Goal: Information Seeking & Learning: Learn about a topic

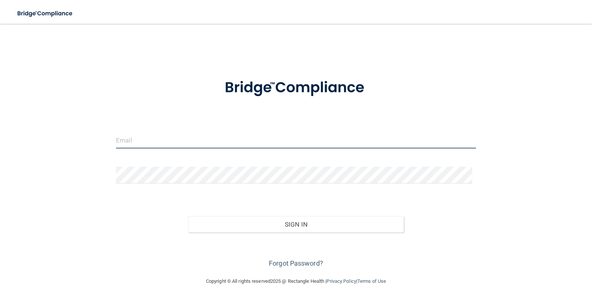
click at [141, 140] on input "email" at bounding box center [296, 140] width 360 height 17
click at [143, 135] on input "email" at bounding box center [296, 140] width 360 height 17
type input "[PERSON_NAME][EMAIL_ADDRESS][DOMAIN_NAME]"
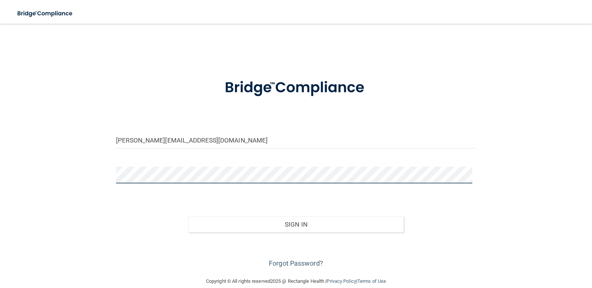
click at [188, 216] on button "Sign In" at bounding box center [296, 224] width 216 height 16
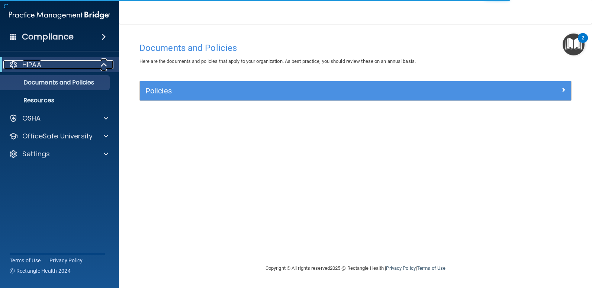
click at [51, 63] on div "HIPAA" at bounding box center [49, 64] width 92 height 9
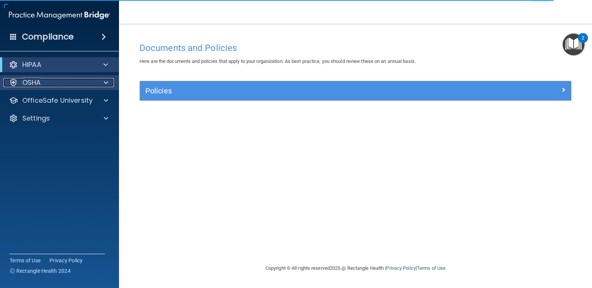
click at [49, 86] on div "OSHA" at bounding box center [49, 82] width 92 height 9
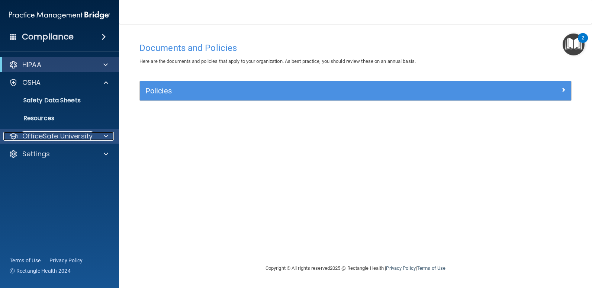
click at [48, 137] on p "OfficeSafe University" at bounding box center [57, 136] width 70 height 9
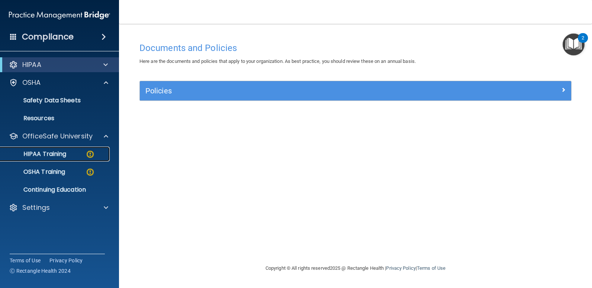
click at [40, 156] on p "HIPAA Training" at bounding box center [35, 153] width 61 height 7
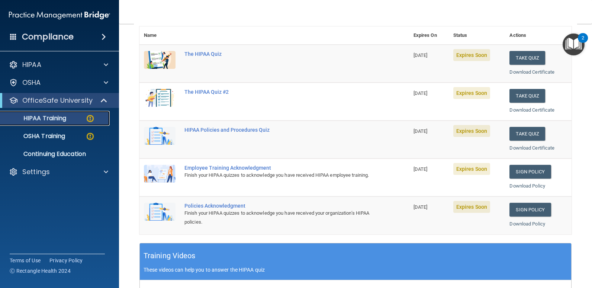
scroll to position [12, 0]
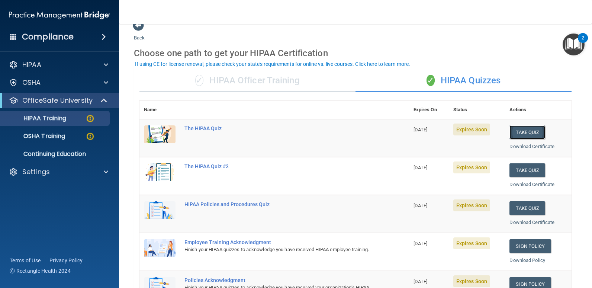
click at [517, 130] on button "Take Quiz" at bounding box center [528, 132] width 36 height 14
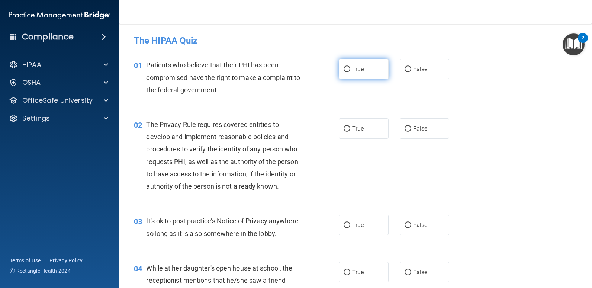
click at [353, 68] on span "True" at bounding box center [358, 69] width 12 height 7
click at [351, 68] on input "True" at bounding box center [347, 70] width 7 height 6
radio input "true"
click at [363, 132] on label "True" at bounding box center [364, 128] width 50 height 20
click at [351, 132] on input "True" at bounding box center [347, 129] width 7 height 6
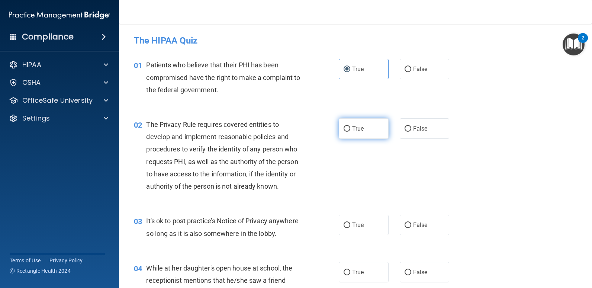
radio input "true"
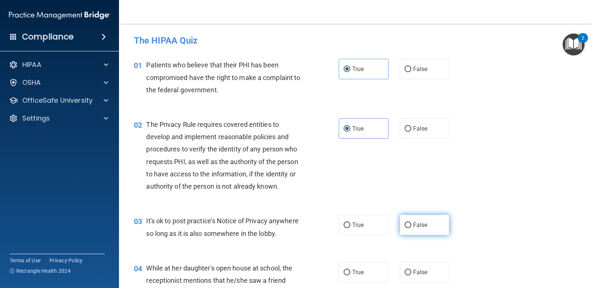
click at [414, 229] on label "False" at bounding box center [425, 225] width 50 height 20
click at [412, 228] on input "False" at bounding box center [408, 226] width 7 height 6
radio input "true"
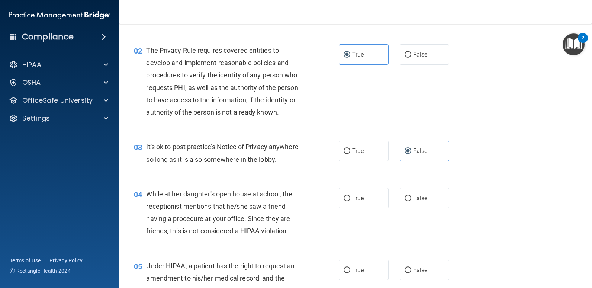
scroll to position [74, 0]
click at [411, 201] on label "False" at bounding box center [425, 198] width 50 height 20
click at [411, 201] on input "False" at bounding box center [408, 198] width 7 height 6
radio input "true"
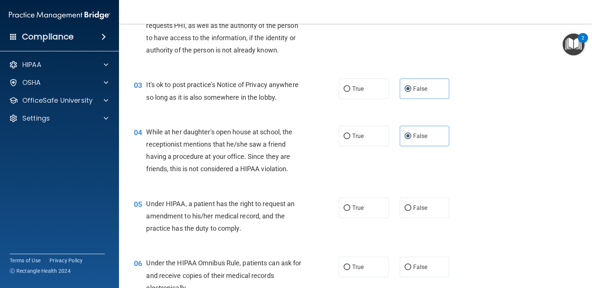
scroll to position [149, 0]
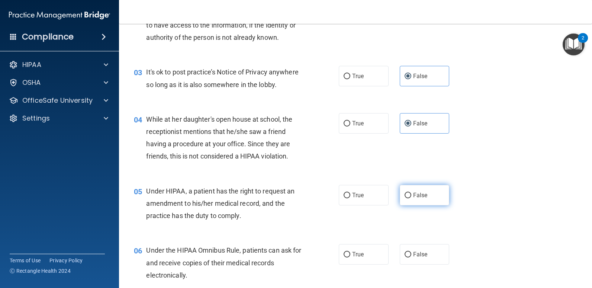
click at [405, 196] on input "False" at bounding box center [408, 196] width 7 height 6
radio input "true"
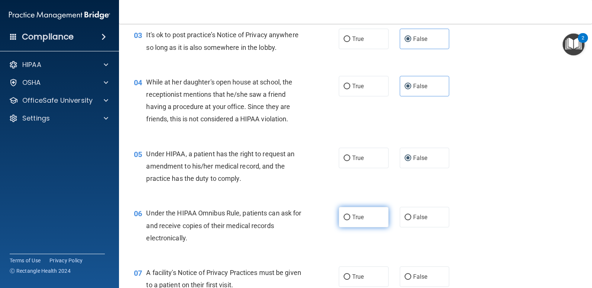
click at [360, 221] on label "True" at bounding box center [364, 217] width 50 height 20
click at [351, 220] on input "True" at bounding box center [347, 218] width 7 height 6
radio input "true"
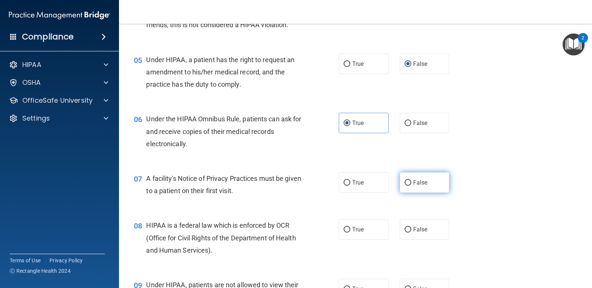
scroll to position [298, 0]
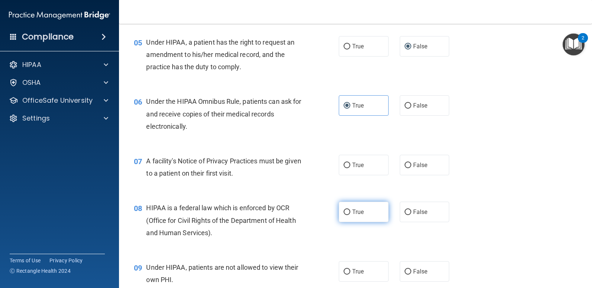
click at [360, 216] on label "True" at bounding box center [364, 212] width 50 height 20
click at [351, 215] on input "True" at bounding box center [347, 213] width 7 height 6
radio input "true"
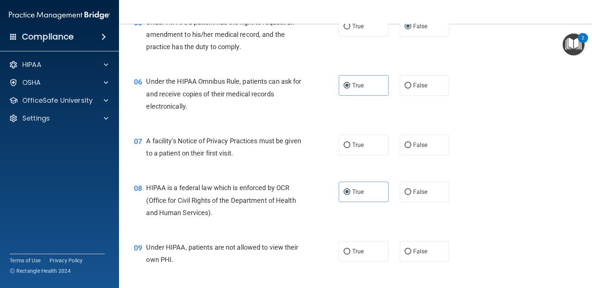
scroll to position [335, 0]
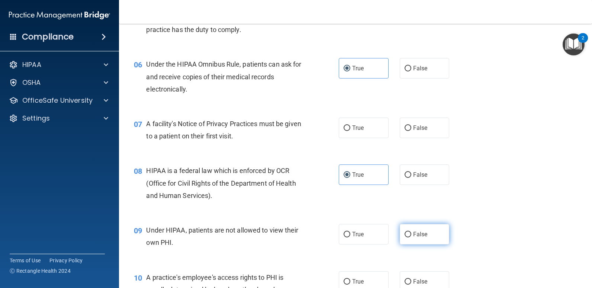
click at [409, 236] on label "False" at bounding box center [425, 234] width 50 height 20
click at [409, 236] on input "False" at bounding box center [408, 235] width 7 height 6
radio input "true"
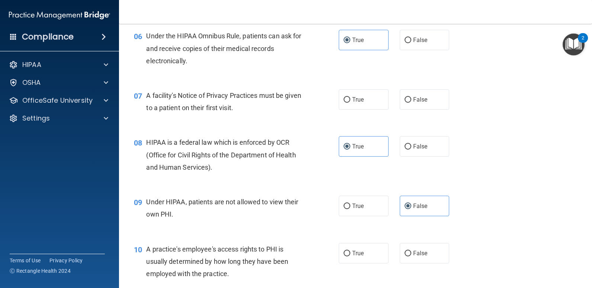
scroll to position [409, 0]
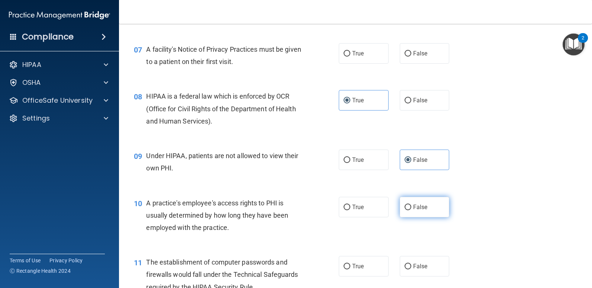
click at [413, 208] on span "False" at bounding box center [420, 207] width 15 height 7
click at [412, 208] on input "False" at bounding box center [408, 208] width 7 height 6
radio input "true"
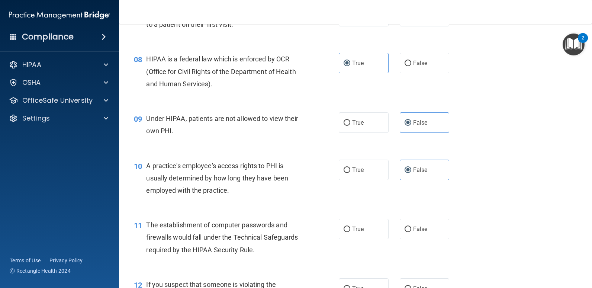
scroll to position [484, 0]
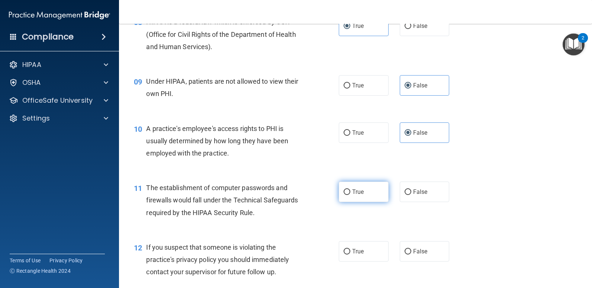
click at [360, 197] on label "True" at bounding box center [364, 192] width 50 height 20
click at [351, 195] on input "True" at bounding box center [347, 192] width 7 height 6
radio input "true"
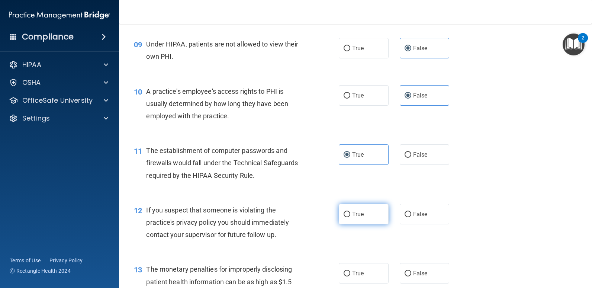
click at [357, 216] on span "True" at bounding box center [358, 214] width 12 height 7
click at [351, 216] on input "True" at bounding box center [347, 215] width 7 height 6
radio input "true"
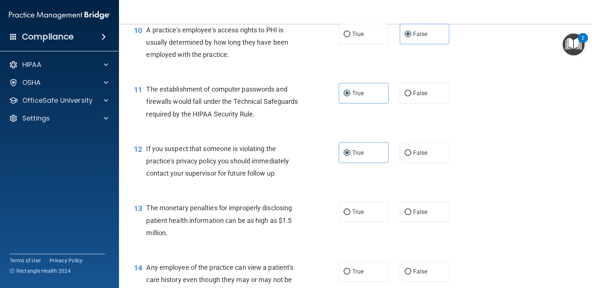
scroll to position [595, 0]
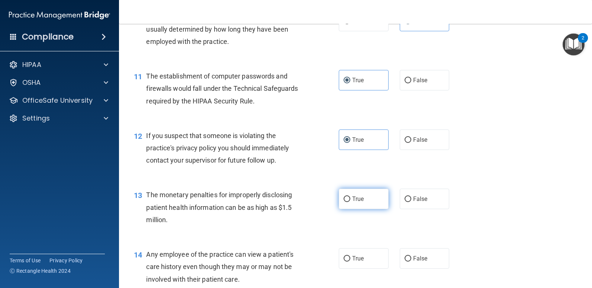
click at [365, 202] on label "True" at bounding box center [364, 199] width 50 height 20
click at [351, 202] on input "True" at bounding box center [347, 200] width 7 height 6
radio input "true"
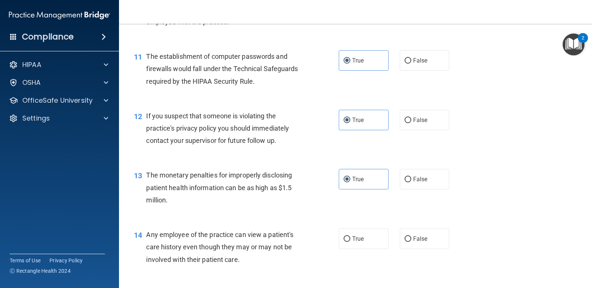
scroll to position [633, 0]
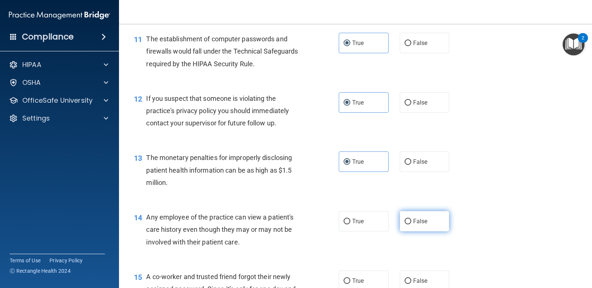
click at [413, 219] on span "False" at bounding box center [420, 221] width 15 height 7
click at [412, 219] on input "False" at bounding box center [408, 222] width 7 height 6
radio input "true"
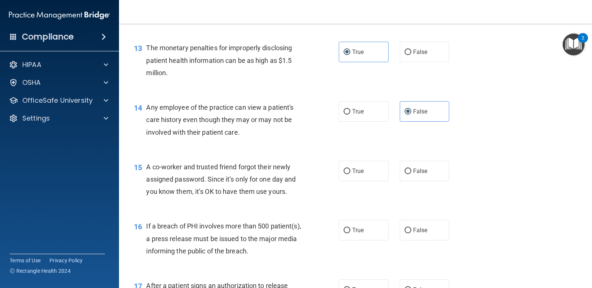
scroll to position [744, 0]
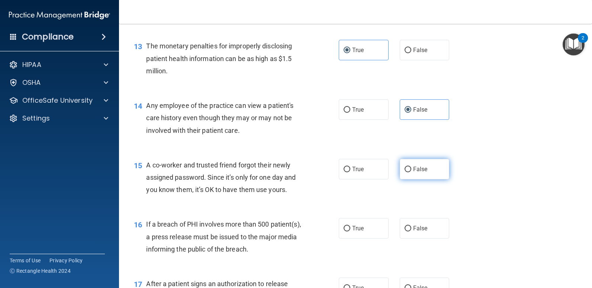
click at [405, 165] on label "False" at bounding box center [425, 169] width 50 height 20
click at [405, 167] on input "False" at bounding box center [408, 170] width 7 height 6
radio input "true"
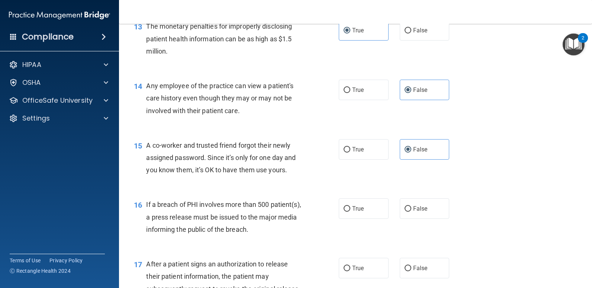
scroll to position [782, 0]
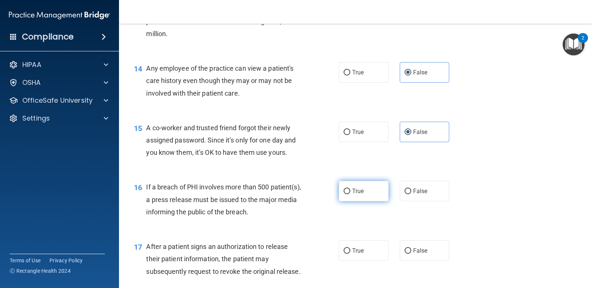
click at [348, 197] on label "True" at bounding box center [364, 191] width 50 height 20
click at [348, 194] on input "True" at bounding box center [347, 192] width 7 height 6
radio input "true"
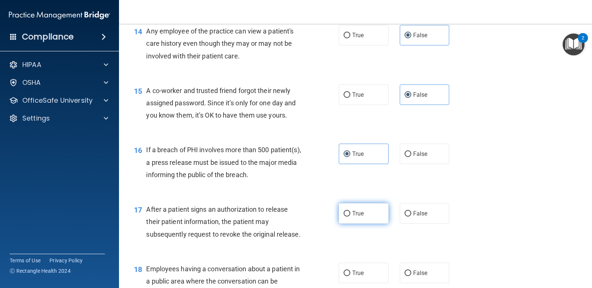
click at [357, 215] on span "True" at bounding box center [358, 213] width 12 height 7
click at [351, 215] on input "True" at bounding box center [347, 214] width 7 height 6
radio input "true"
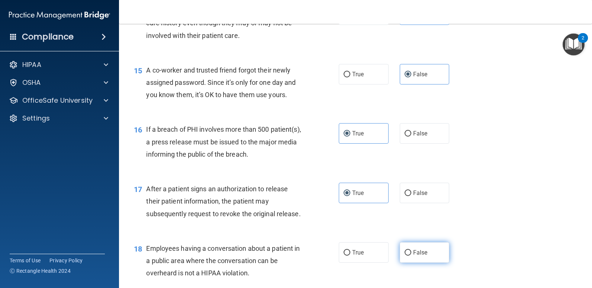
scroll to position [856, 0]
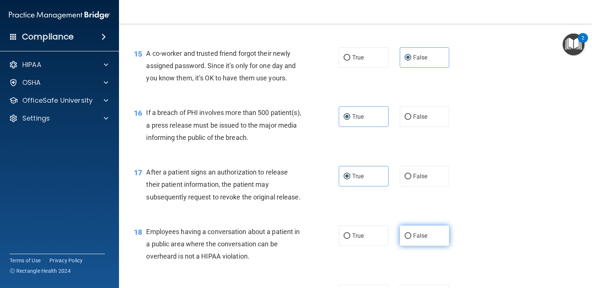
click at [415, 244] on label "False" at bounding box center [425, 236] width 50 height 20
click at [412, 239] on input "False" at bounding box center [408, 236] width 7 height 6
radio input "true"
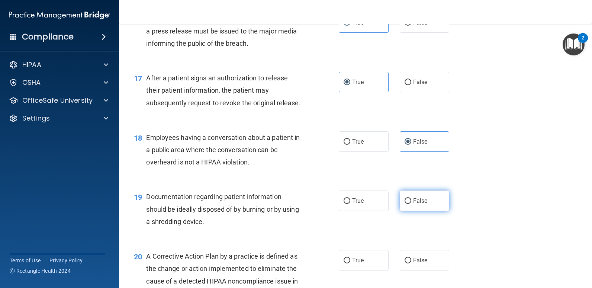
scroll to position [968, 0]
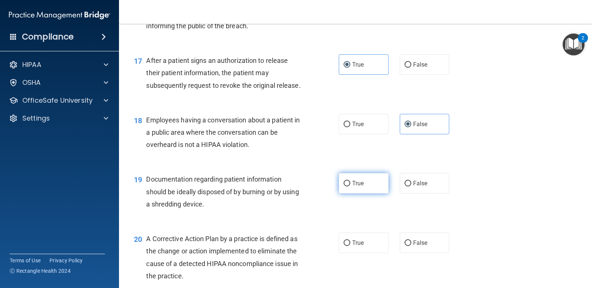
click at [362, 182] on label "True" at bounding box center [364, 183] width 50 height 20
click at [351, 182] on input "True" at bounding box center [347, 184] width 7 height 6
radio input "true"
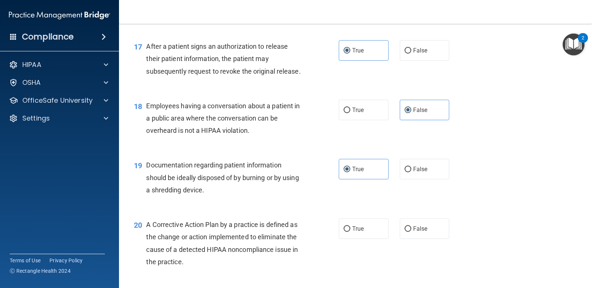
scroll to position [1005, 0]
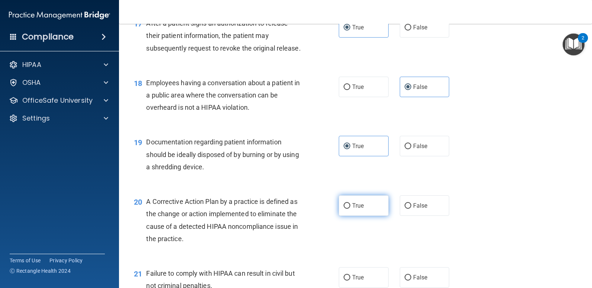
click at [375, 207] on label "True" at bounding box center [364, 205] width 50 height 20
click at [351, 207] on input "True" at bounding box center [347, 206] width 7 height 6
radio input "true"
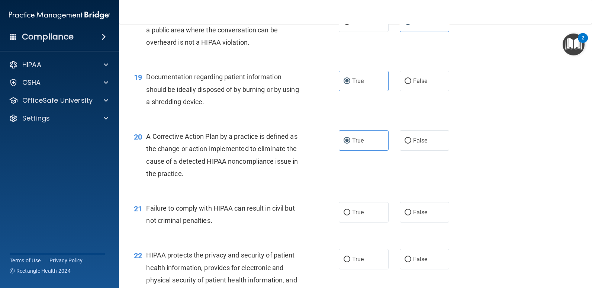
scroll to position [1079, 0]
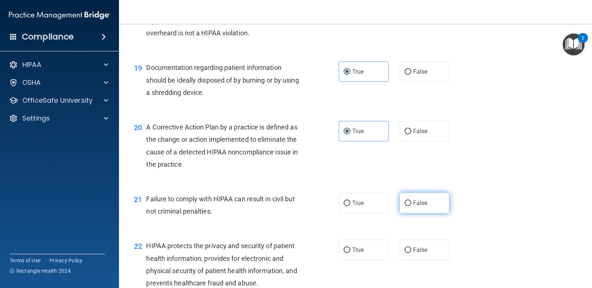
click at [407, 202] on input "False" at bounding box center [408, 204] width 7 height 6
radio input "true"
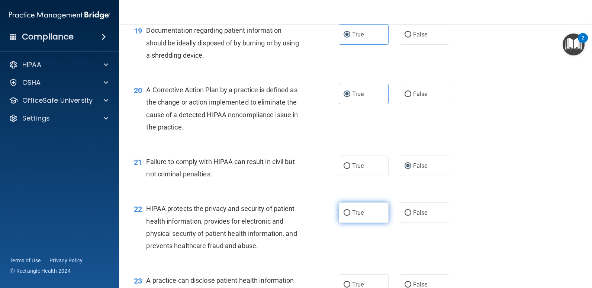
click at [345, 215] on input "True" at bounding box center [347, 213] width 7 height 6
radio input "true"
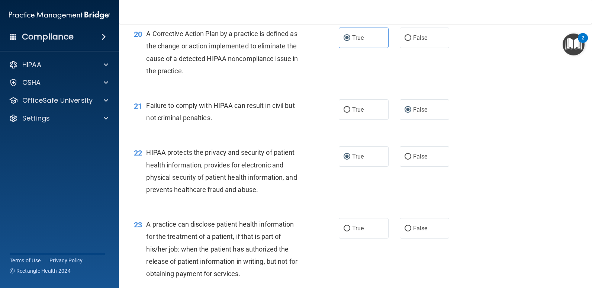
scroll to position [1191, 0]
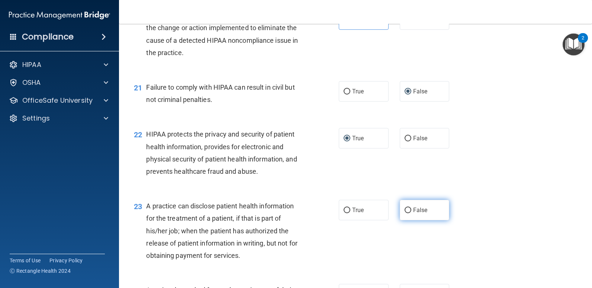
click at [413, 211] on span "False" at bounding box center [420, 210] width 15 height 7
click at [412, 211] on input "False" at bounding box center [408, 211] width 7 height 6
radio input "true"
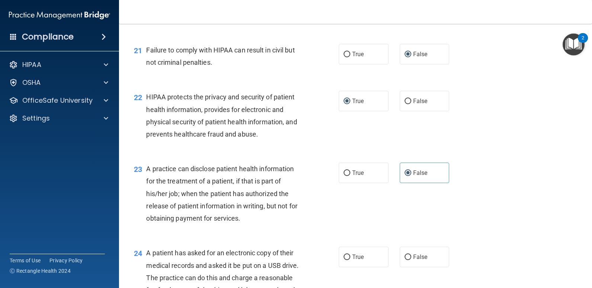
scroll to position [1265, 0]
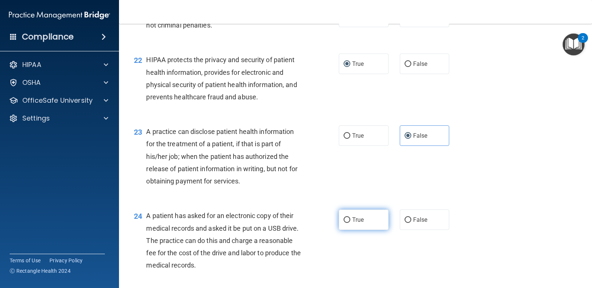
click at [355, 224] on label "True" at bounding box center [364, 220] width 50 height 20
click at [351, 223] on input "True" at bounding box center [347, 220] width 7 height 6
radio input "true"
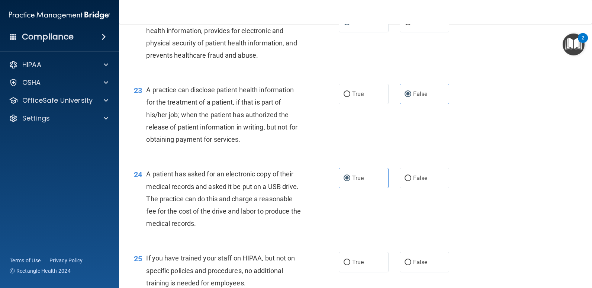
scroll to position [1340, 0]
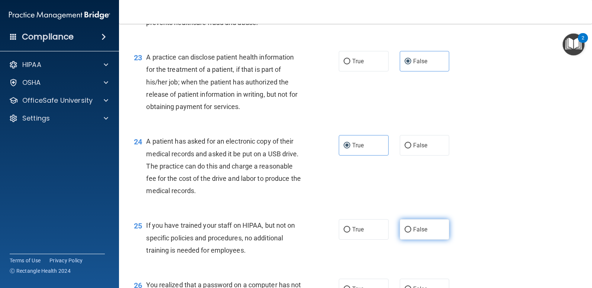
click at [415, 232] on span "False" at bounding box center [420, 229] width 15 height 7
click at [412, 232] on input "False" at bounding box center [408, 230] width 7 height 6
radio input "true"
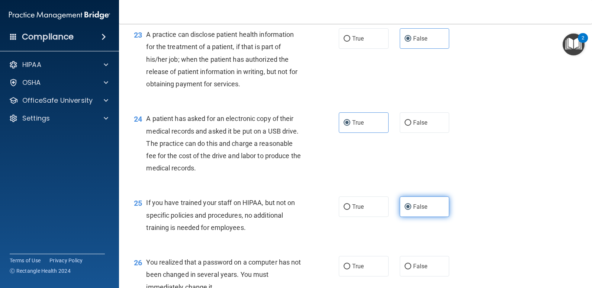
scroll to position [1414, 0]
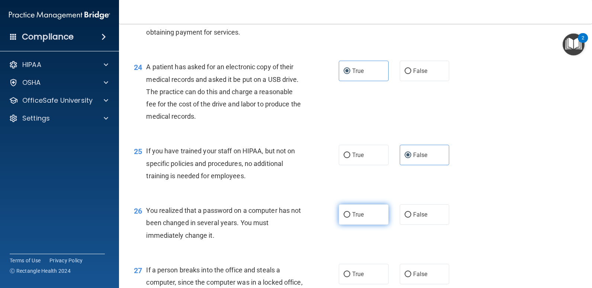
click at [368, 217] on label "True" at bounding box center [364, 214] width 50 height 20
click at [351, 217] on input "True" at bounding box center [347, 215] width 7 height 6
radio input "true"
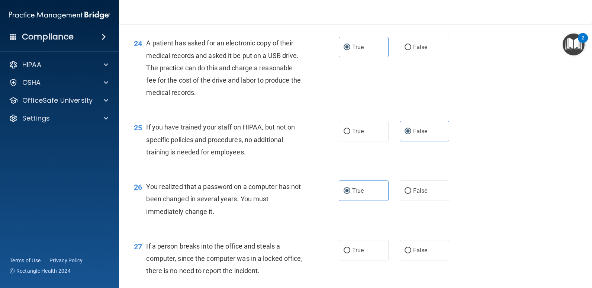
scroll to position [1451, 0]
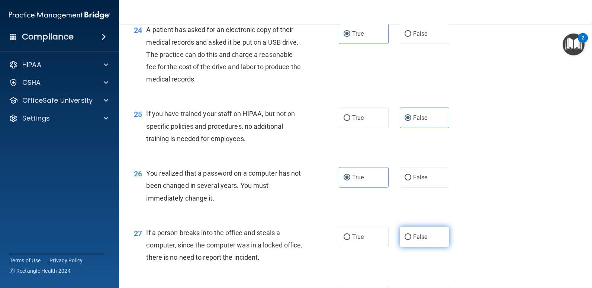
click at [407, 237] on input "False" at bounding box center [408, 237] width 7 height 6
radio input "true"
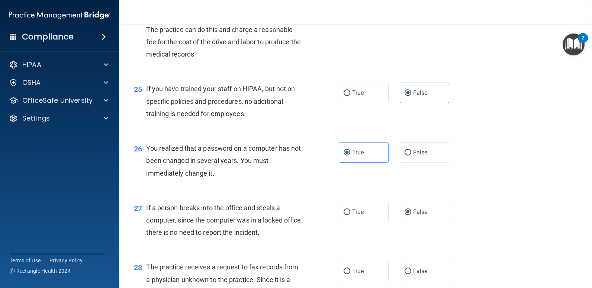
scroll to position [1526, 0]
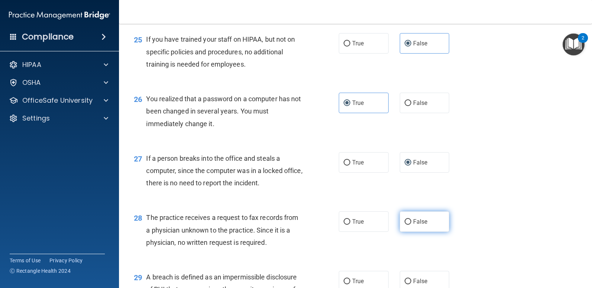
click at [411, 227] on label "False" at bounding box center [425, 221] width 50 height 20
click at [411, 225] on input "False" at bounding box center [408, 222] width 7 height 6
radio input "true"
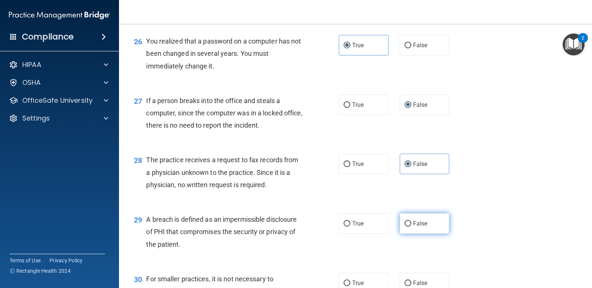
scroll to position [1600, 0]
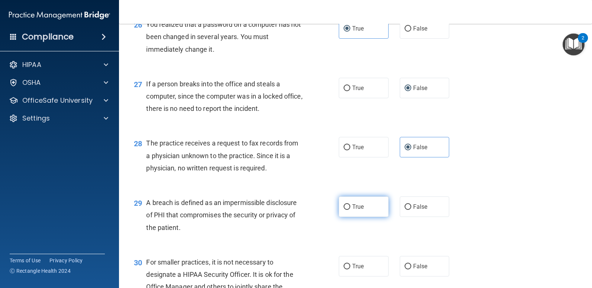
click at [366, 213] on label "True" at bounding box center [364, 207] width 50 height 20
click at [351, 210] on input "True" at bounding box center [347, 207] width 7 height 6
radio input "true"
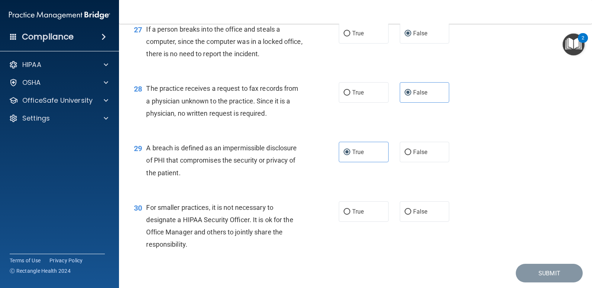
scroll to position [1679, 0]
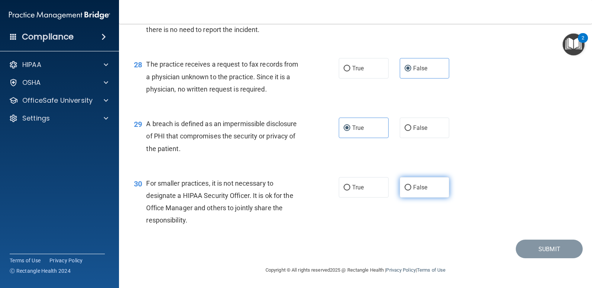
click at [423, 194] on label "False" at bounding box center [425, 187] width 50 height 20
click at [412, 191] on input "False" at bounding box center [408, 188] width 7 height 6
radio input "true"
click at [426, 184] on label "False" at bounding box center [425, 187] width 50 height 20
click at [412, 185] on input "False" at bounding box center [408, 188] width 7 height 6
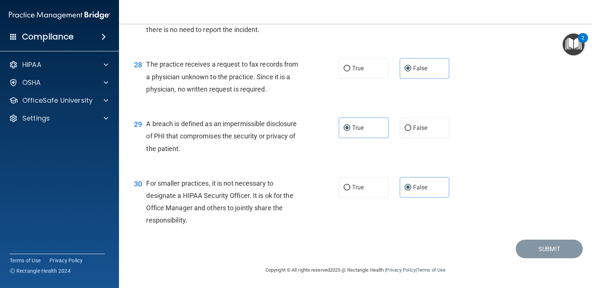
click at [451, 240] on div "Submit" at bounding box center [355, 249] width 455 height 19
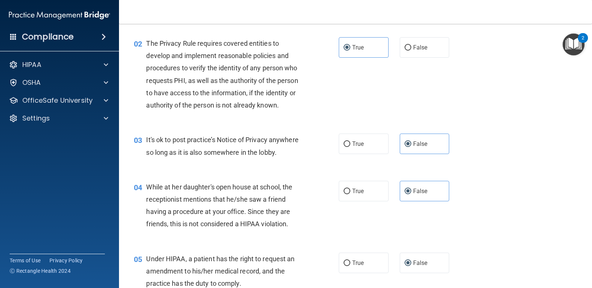
scroll to position [0, 0]
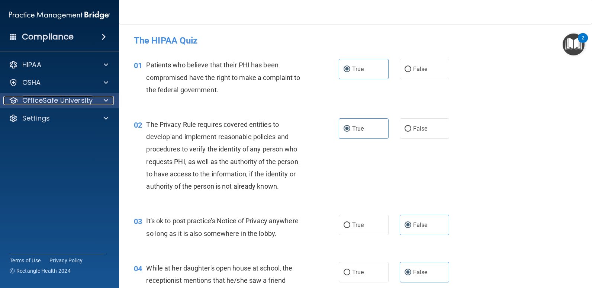
click at [58, 101] on p "OfficeSafe University" at bounding box center [57, 100] width 70 height 9
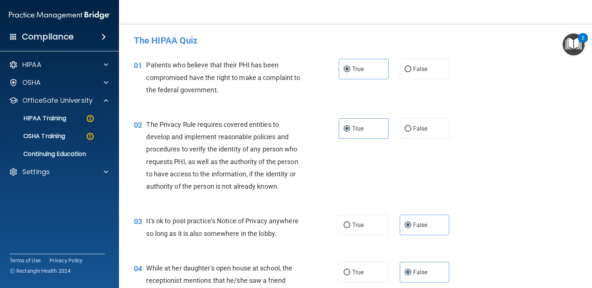
click at [580, 42] on img "Open Resource Center, 2 new notifications" at bounding box center [574, 44] width 22 height 22
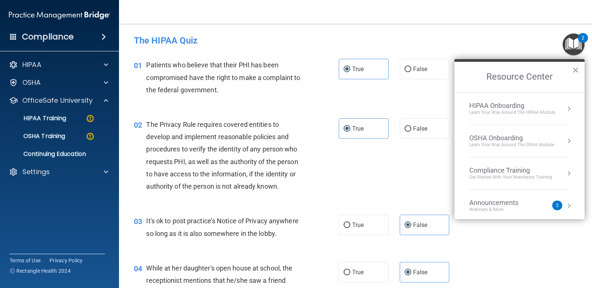
click at [573, 67] on button "×" at bounding box center [575, 70] width 7 height 12
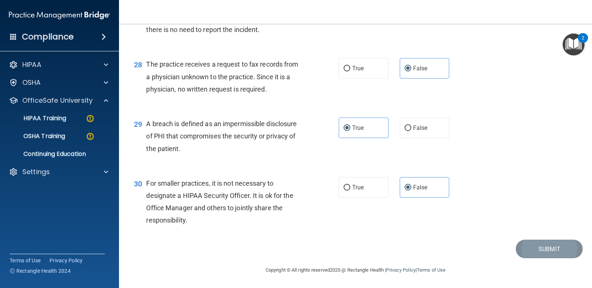
scroll to position [1642, 0]
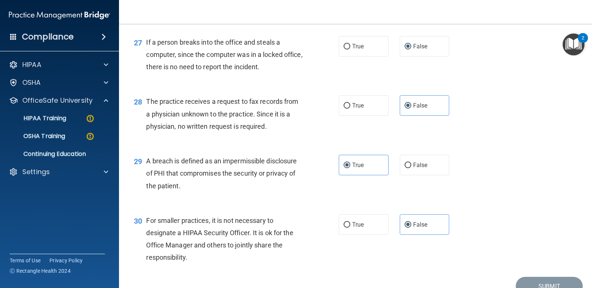
drag, startPoint x: 534, startPoint y: 246, endPoint x: 518, endPoint y: 250, distance: 16.9
click at [518, 250] on div "30 For smaller practices, it is not necessary to designate a HIPAA Security Off…" at bounding box center [355, 241] width 455 height 72
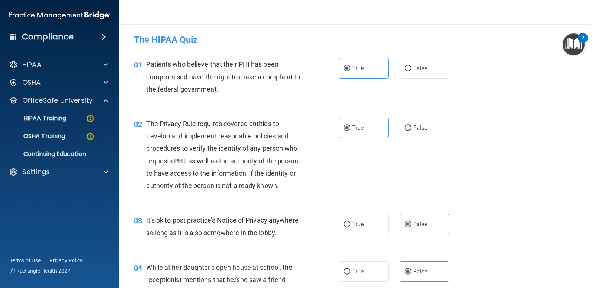
scroll to position [0, 0]
click at [64, 121] on p "HIPAA Training" at bounding box center [35, 118] width 61 height 7
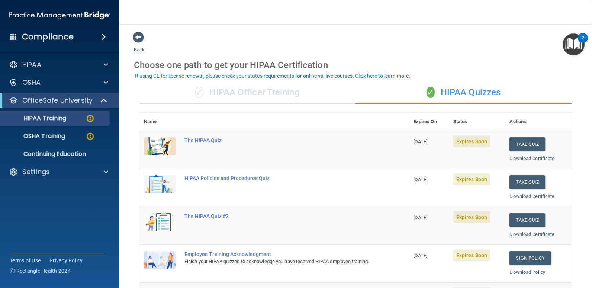
click at [454, 94] on div "✓ HIPAA Quizzes" at bounding box center [464, 93] width 216 height 22
click at [514, 98] on div "✓ HIPAA Quizzes" at bounding box center [464, 93] width 216 height 22
click at [156, 148] on img at bounding box center [160, 146] width 32 height 18
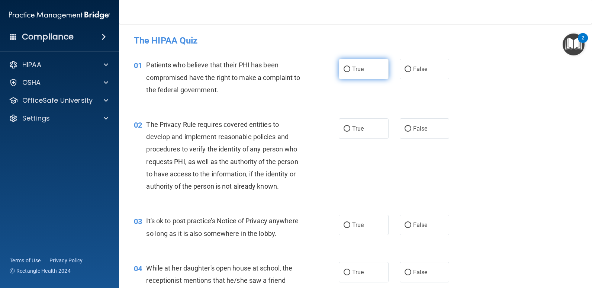
click at [349, 70] on label "True" at bounding box center [364, 69] width 50 height 20
click at [349, 70] on input "True" at bounding box center [347, 70] width 7 height 6
radio input "true"
click at [355, 132] on span "True" at bounding box center [358, 128] width 12 height 7
click at [351, 132] on input "True" at bounding box center [347, 129] width 7 height 6
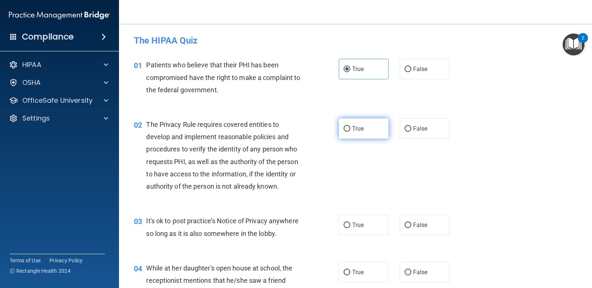
radio input "true"
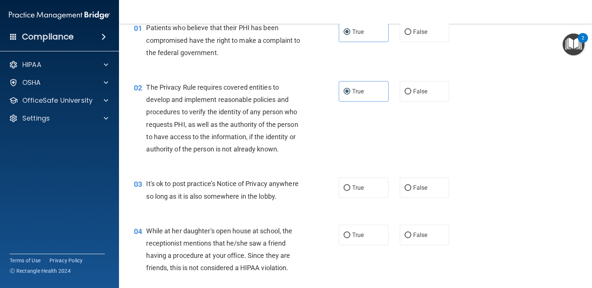
scroll to position [74, 0]
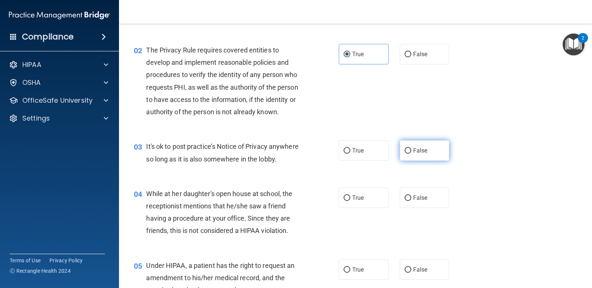
click at [414, 152] on span "False" at bounding box center [420, 150] width 15 height 7
click at [412, 152] on input "False" at bounding box center [408, 151] width 7 height 6
radio input "true"
click at [408, 202] on label "False" at bounding box center [425, 198] width 50 height 20
click at [408, 201] on input "False" at bounding box center [408, 198] width 7 height 6
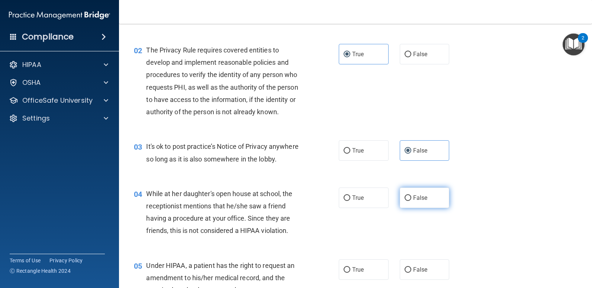
radio input "true"
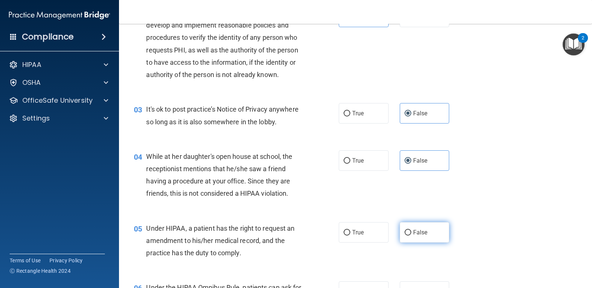
click at [418, 234] on span "False" at bounding box center [420, 232] width 15 height 7
click at [412, 234] on input "False" at bounding box center [408, 233] width 7 height 6
radio input "true"
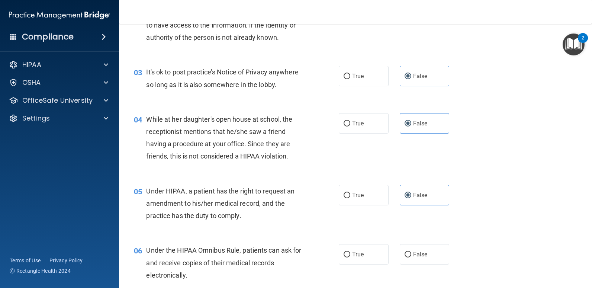
scroll to position [186, 0]
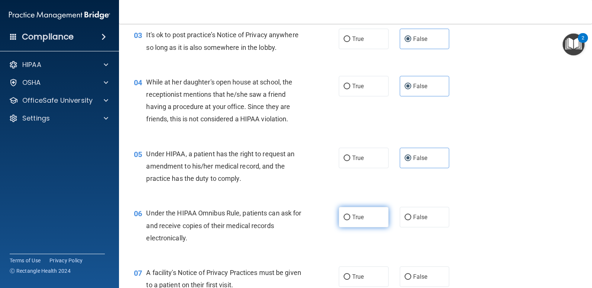
click at [362, 220] on label "True" at bounding box center [364, 217] width 50 height 20
click at [351, 220] on input "True" at bounding box center [347, 218] width 7 height 6
radio input "true"
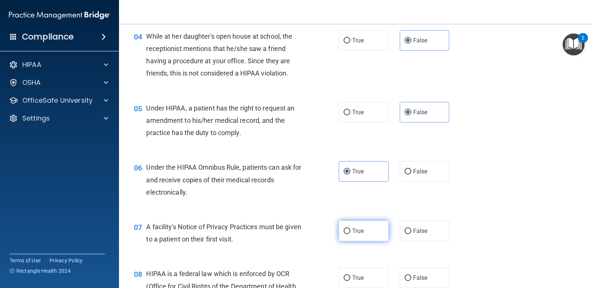
scroll to position [261, 0]
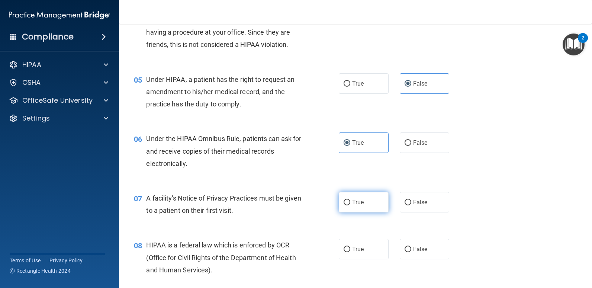
click at [365, 201] on label "True" at bounding box center [364, 202] width 50 height 20
click at [351, 201] on input "True" at bounding box center [347, 203] width 7 height 6
radio input "true"
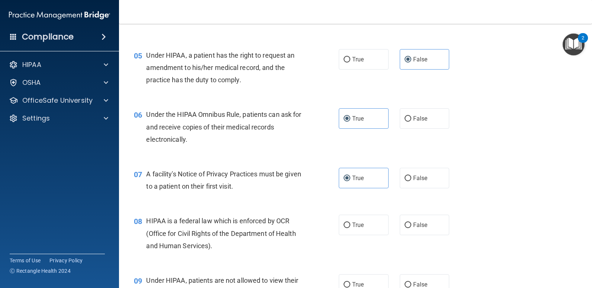
scroll to position [298, 0]
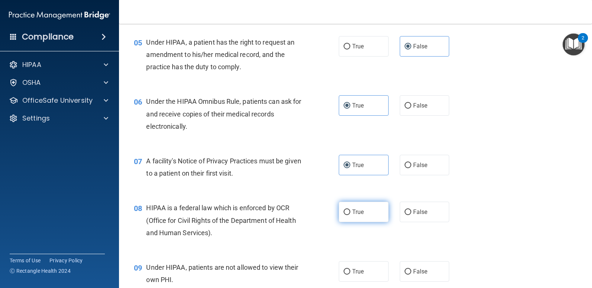
click at [361, 213] on span "True" at bounding box center [358, 211] width 12 height 7
click at [351, 213] on input "True" at bounding box center [347, 213] width 7 height 6
radio input "true"
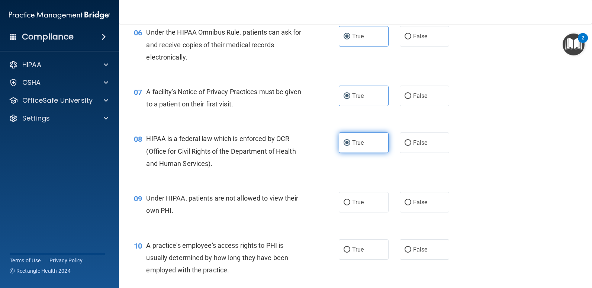
scroll to position [372, 0]
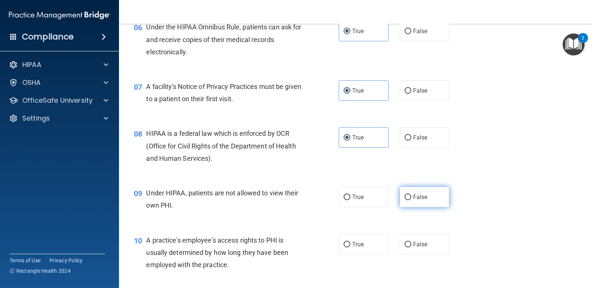
click at [409, 194] on label "False" at bounding box center [425, 197] width 50 height 20
click at [409, 195] on input "False" at bounding box center [408, 198] width 7 height 6
radio input "true"
click at [407, 243] on input "False" at bounding box center [408, 245] width 7 height 6
radio input "true"
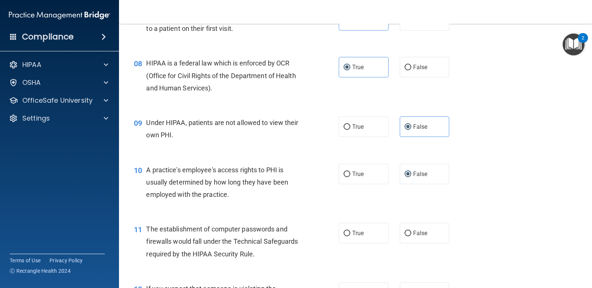
scroll to position [447, 0]
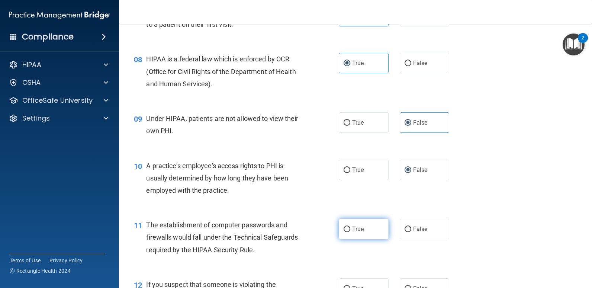
click at [370, 230] on label "True" at bounding box center [364, 229] width 50 height 20
click at [351, 230] on input "True" at bounding box center [347, 230] width 7 height 6
radio input "true"
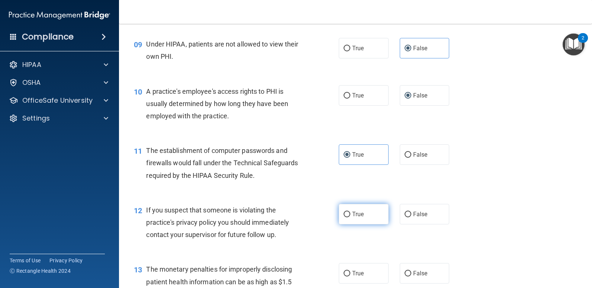
click at [366, 219] on label "True" at bounding box center [364, 214] width 50 height 20
click at [351, 217] on input "True" at bounding box center [347, 215] width 7 height 6
radio input "true"
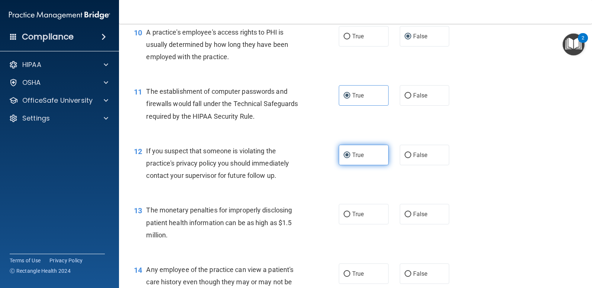
scroll to position [595, 0]
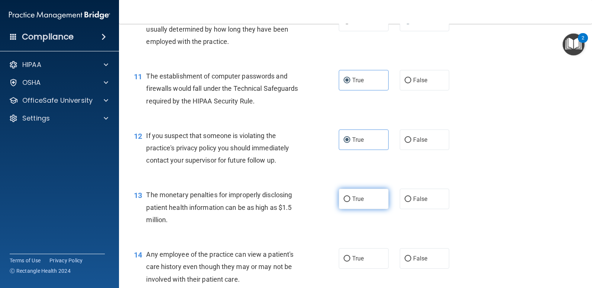
click at [366, 202] on label "True" at bounding box center [364, 199] width 50 height 20
click at [351, 202] on input "True" at bounding box center [347, 200] width 7 height 6
radio input "true"
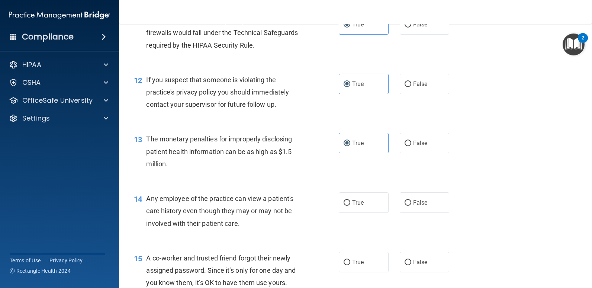
scroll to position [670, 0]
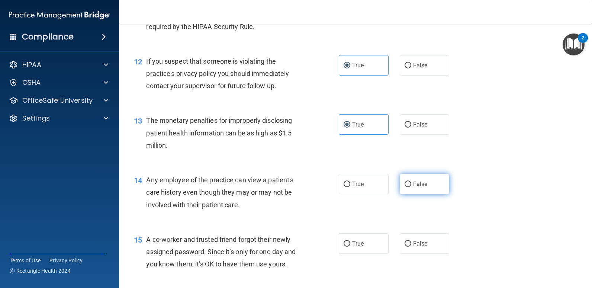
click at [413, 183] on span "False" at bounding box center [420, 183] width 15 height 7
click at [412, 183] on input "False" at bounding box center [408, 185] width 7 height 6
radio input "true"
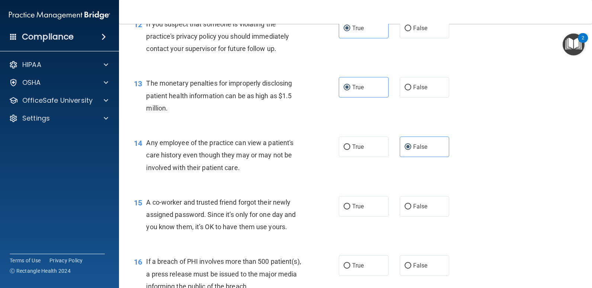
scroll to position [744, 0]
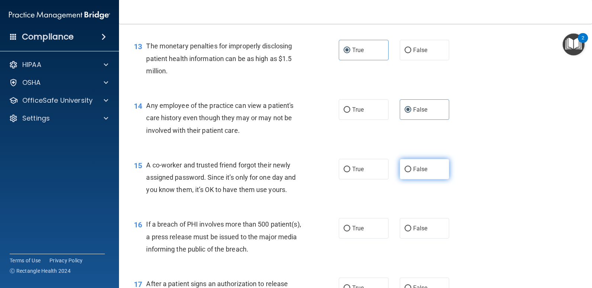
click at [418, 168] on span "False" at bounding box center [420, 169] width 15 height 7
click at [412, 168] on input "False" at bounding box center [408, 170] width 7 height 6
radio input "true"
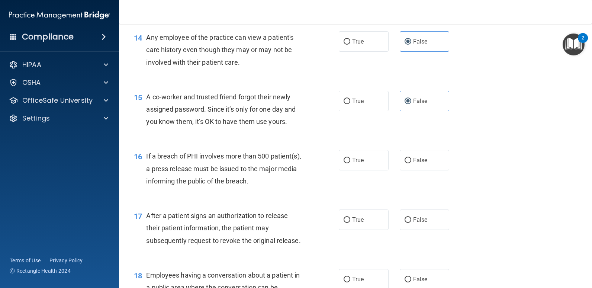
scroll to position [819, 0]
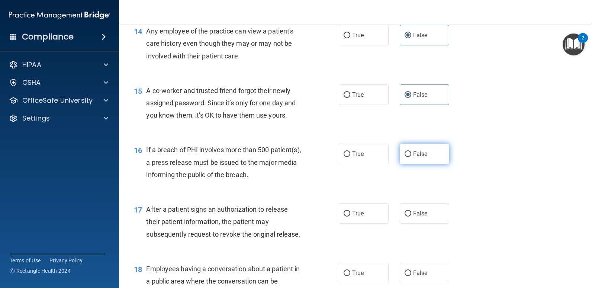
click at [440, 153] on label "False" at bounding box center [425, 154] width 50 height 20
click at [412, 153] on input "False" at bounding box center [408, 154] width 7 height 6
radio input "true"
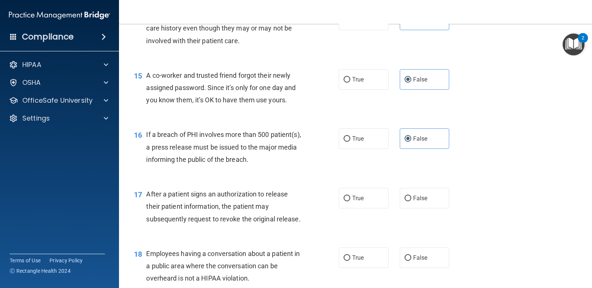
scroll to position [856, 0]
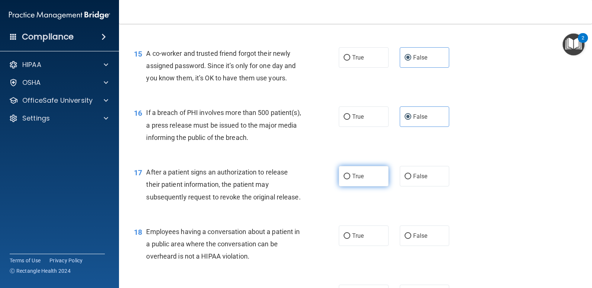
click at [352, 178] on span "True" at bounding box center [358, 176] width 12 height 7
click at [350, 178] on input "True" at bounding box center [347, 177] width 7 height 6
radio input "true"
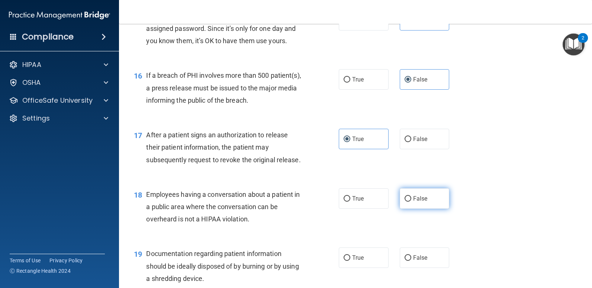
click at [421, 198] on span "False" at bounding box center [420, 198] width 15 height 7
click at [412, 198] on input "False" at bounding box center [408, 199] width 7 height 6
radio input "true"
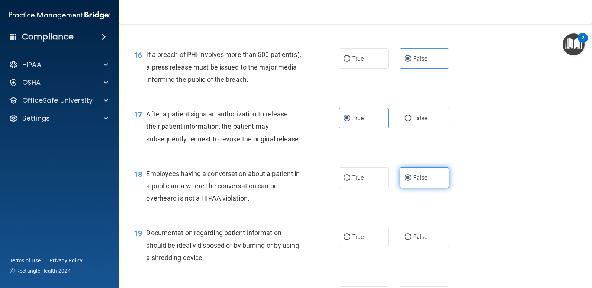
scroll to position [930, 0]
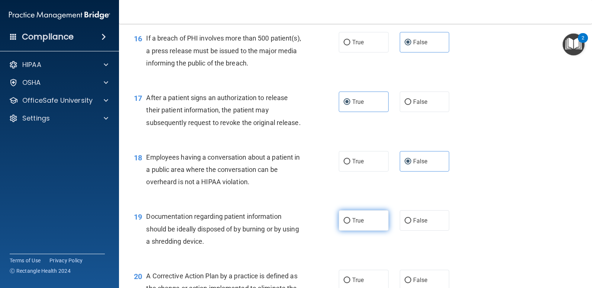
click at [365, 217] on label "True" at bounding box center [364, 220] width 50 height 20
click at [351, 218] on input "True" at bounding box center [347, 221] width 7 height 6
radio input "true"
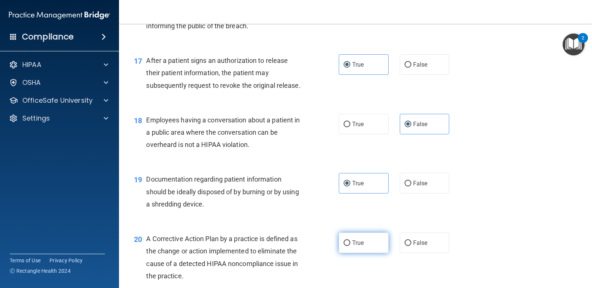
click at [364, 241] on label "True" at bounding box center [364, 243] width 50 height 20
click at [351, 241] on input "True" at bounding box center [347, 243] width 7 height 6
radio input "true"
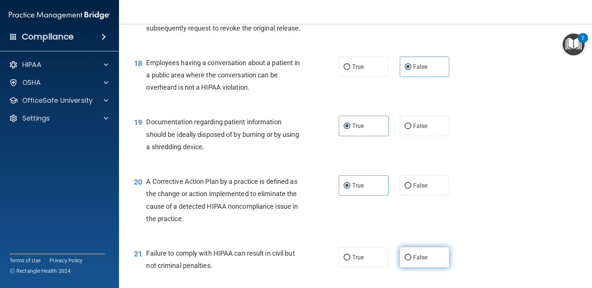
scroll to position [1042, 0]
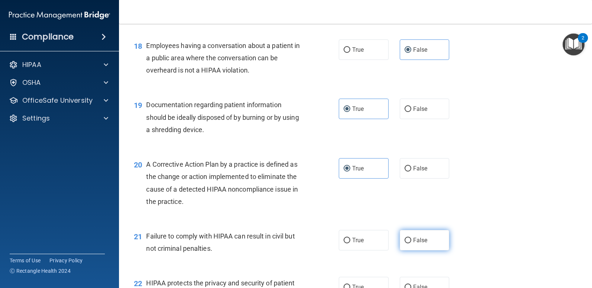
click at [416, 239] on span "False" at bounding box center [420, 240] width 15 height 7
click at [412, 239] on input "False" at bounding box center [408, 241] width 7 height 6
radio input "true"
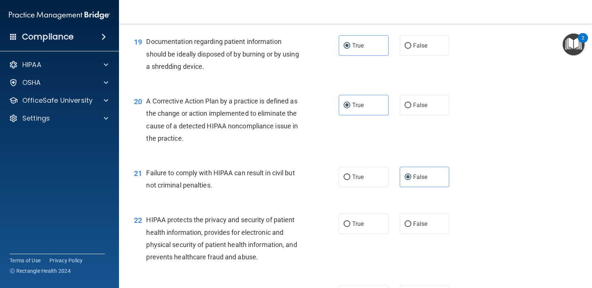
scroll to position [1116, 0]
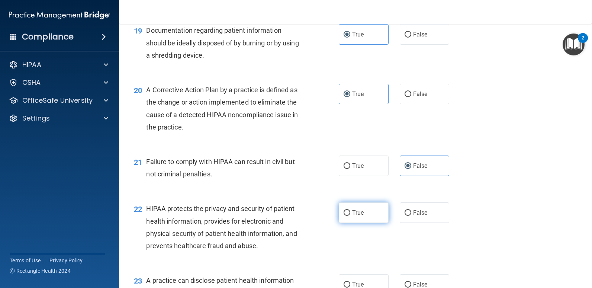
click at [368, 209] on label "True" at bounding box center [364, 212] width 50 height 20
click at [351, 210] on input "True" at bounding box center [347, 213] width 7 height 6
radio input "true"
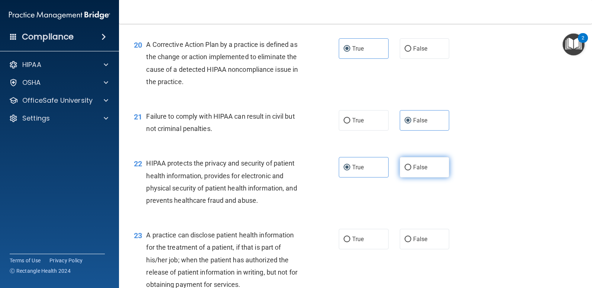
scroll to position [1191, 0]
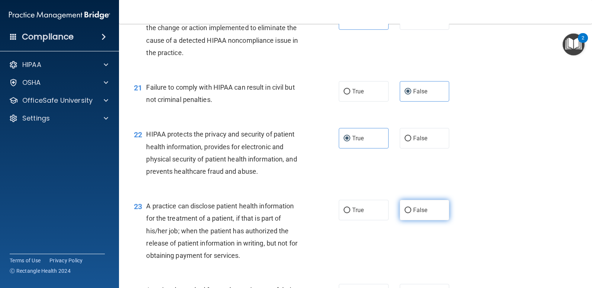
click at [416, 214] on label "False" at bounding box center [425, 210] width 50 height 20
click at [412, 213] on input "False" at bounding box center [408, 211] width 7 height 6
radio input "true"
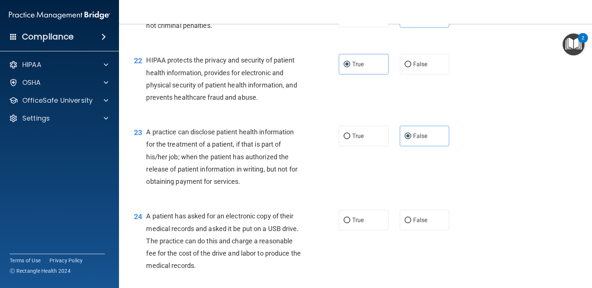
scroll to position [1265, 0]
click at [344, 220] on input "True" at bounding box center [347, 220] width 7 height 6
radio input "true"
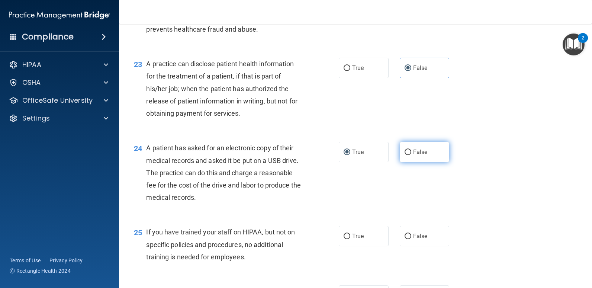
scroll to position [1340, 0]
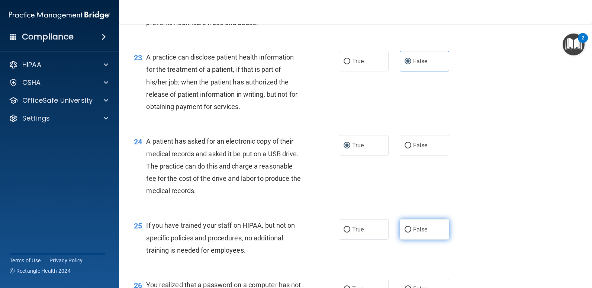
click at [418, 228] on span "False" at bounding box center [420, 229] width 15 height 7
click at [412, 228] on input "False" at bounding box center [408, 230] width 7 height 6
radio input "true"
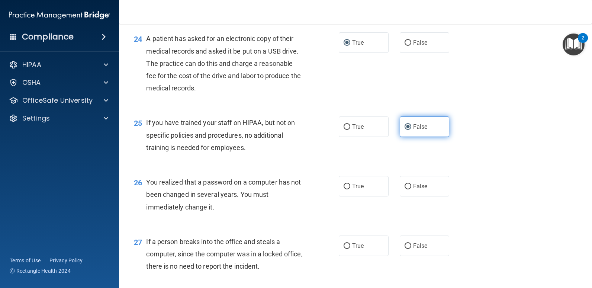
scroll to position [1451, 0]
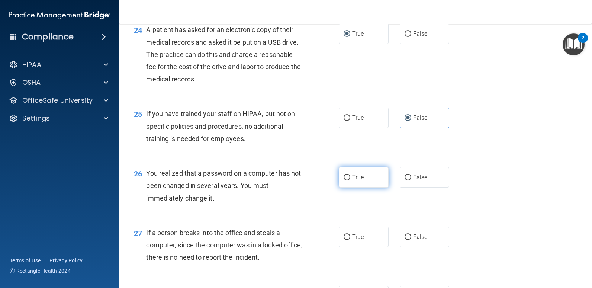
click at [361, 180] on span "True" at bounding box center [358, 177] width 12 height 7
click at [351, 180] on input "True" at bounding box center [347, 178] width 7 height 6
radio input "true"
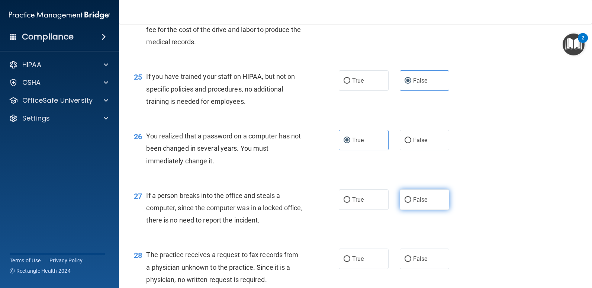
click at [412, 207] on label "False" at bounding box center [425, 199] width 50 height 20
click at [412, 203] on input "False" at bounding box center [408, 200] width 7 height 6
radio input "true"
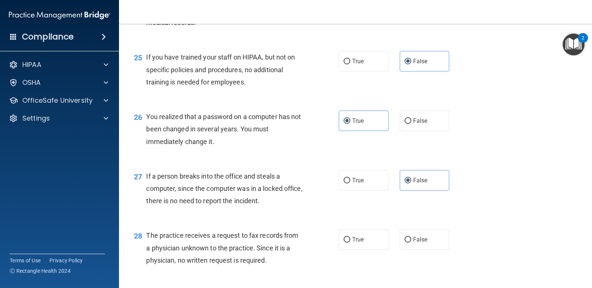
scroll to position [1526, 0]
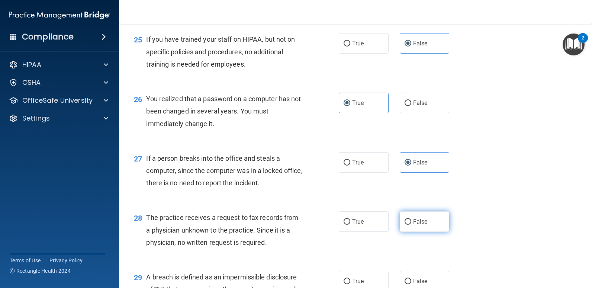
click at [413, 221] on span "False" at bounding box center [420, 221] width 15 height 7
click at [411, 221] on input "False" at bounding box center [408, 222] width 7 height 6
radio input "true"
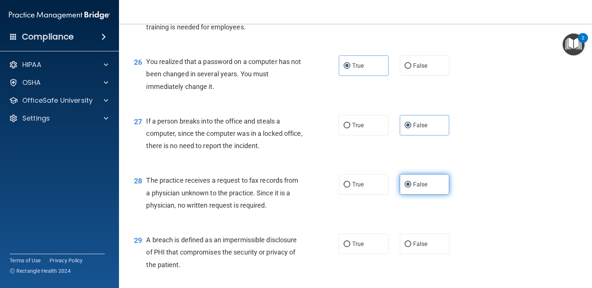
scroll to position [1600, 0]
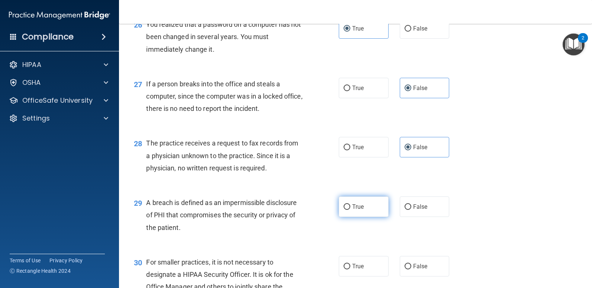
click at [355, 211] on label "True" at bounding box center [364, 207] width 50 height 20
click at [351, 210] on input "True" at bounding box center [347, 207] width 7 height 6
radio input "true"
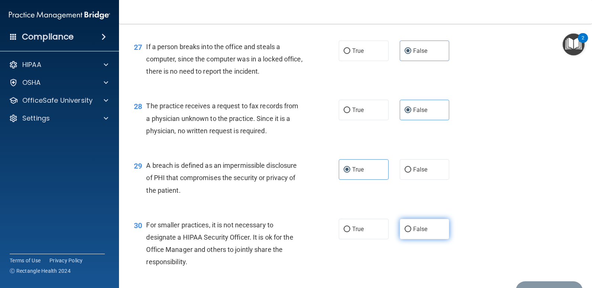
scroll to position [1675, 0]
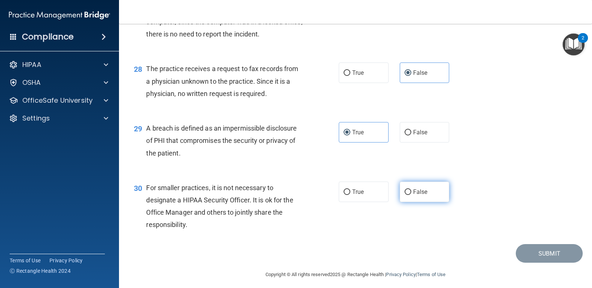
click at [419, 192] on span "False" at bounding box center [420, 191] width 15 height 7
click at [412, 192] on input "False" at bounding box center [408, 192] width 7 height 6
radio input "true"
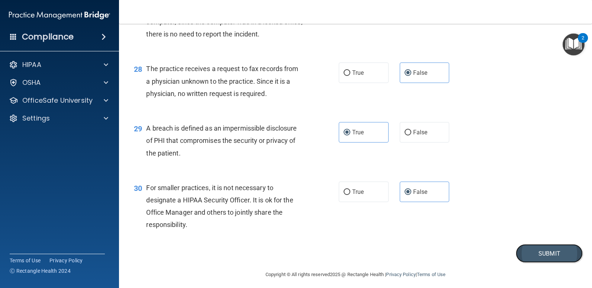
click at [545, 250] on button "Submit" at bounding box center [549, 253] width 67 height 19
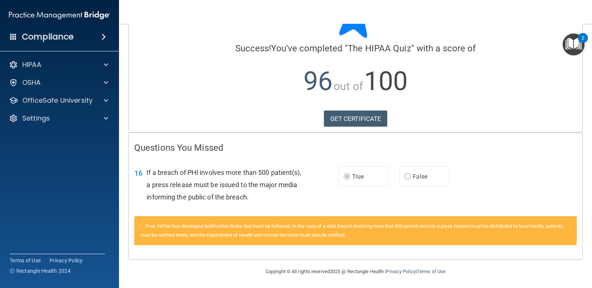
scroll to position [44, 0]
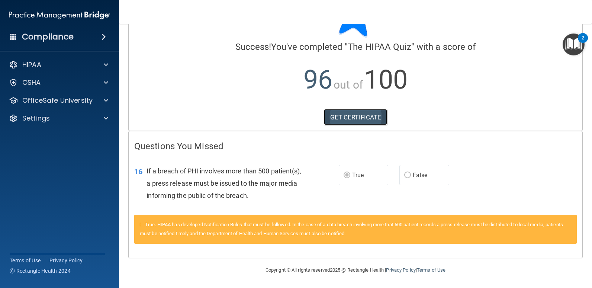
click at [370, 121] on link "GET CERTIFICATE" at bounding box center [356, 117] width 64 height 16
click at [83, 81] on div "OSHA" at bounding box center [49, 82] width 92 height 9
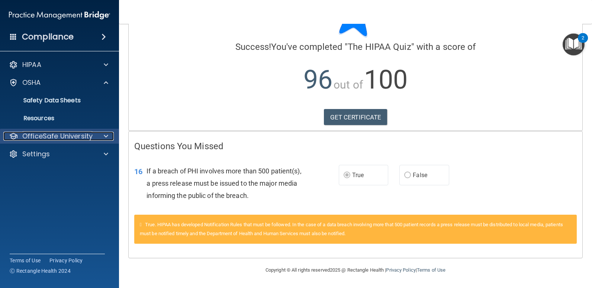
click at [77, 132] on p "OfficeSafe University" at bounding box center [57, 136] width 70 height 9
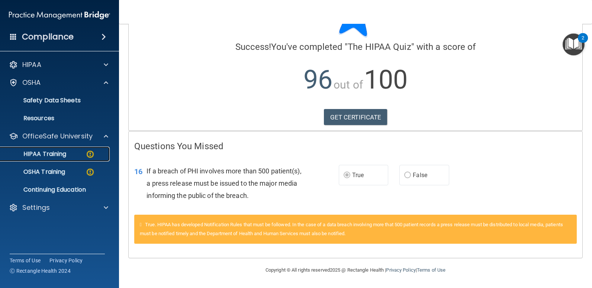
click at [74, 156] on div "HIPAA Training" at bounding box center [56, 153] width 102 height 7
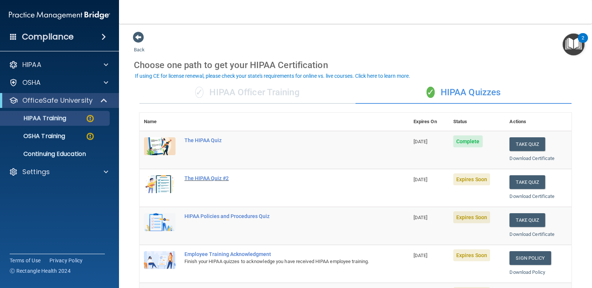
click at [208, 180] on div "The HIPAA Quiz #2" at bounding box center [279, 178] width 188 height 6
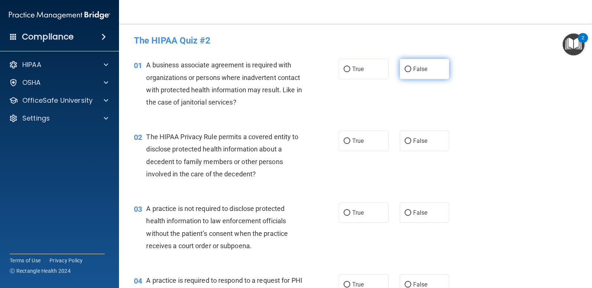
click at [417, 67] on span "False" at bounding box center [420, 69] width 15 height 7
click at [412, 67] on input "False" at bounding box center [408, 70] width 7 height 6
radio input "true"
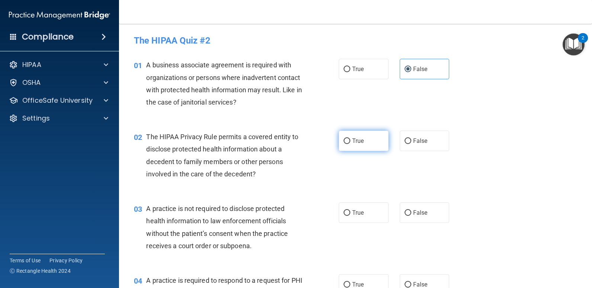
click at [350, 147] on label "True" at bounding box center [364, 141] width 50 height 20
click at [350, 144] on input "True" at bounding box center [347, 141] width 7 height 6
radio input "true"
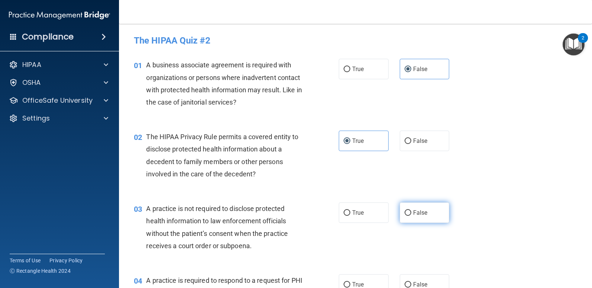
click at [429, 217] on label "False" at bounding box center [425, 212] width 50 height 20
click at [412, 216] on input "False" at bounding box center [408, 213] width 7 height 6
radio input "true"
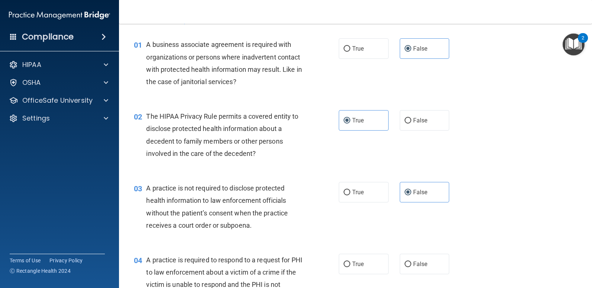
scroll to position [37, 0]
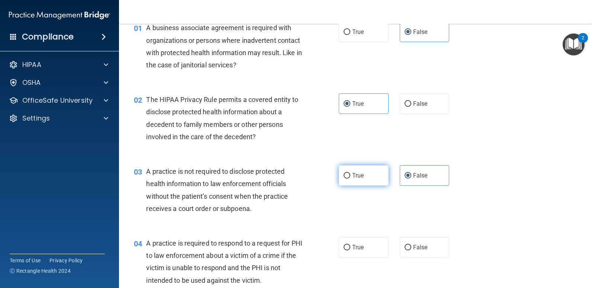
click at [367, 182] on label "True" at bounding box center [364, 175] width 50 height 20
click at [351, 179] on input "True" at bounding box center [347, 176] width 7 height 6
radio input "true"
click at [421, 182] on label "False" at bounding box center [425, 175] width 50 height 20
click at [412, 179] on input "False" at bounding box center [408, 176] width 7 height 6
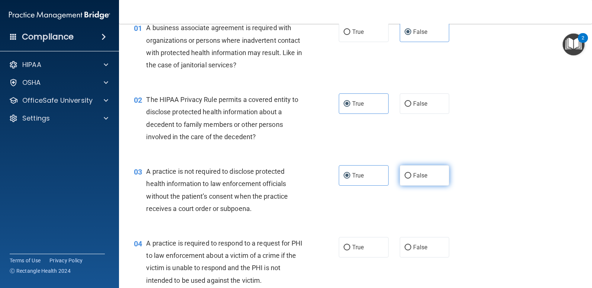
radio input "true"
radio input "false"
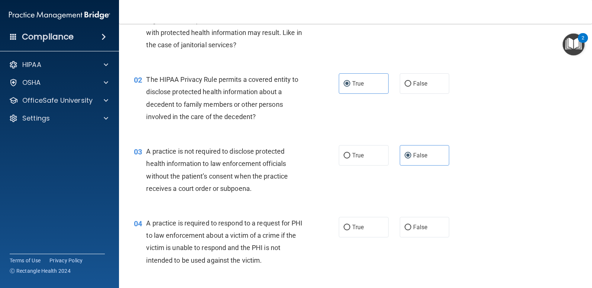
scroll to position [112, 0]
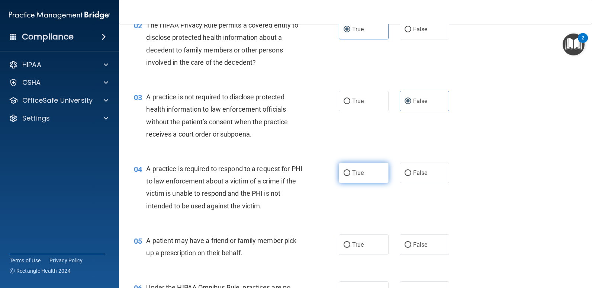
click at [366, 169] on label "True" at bounding box center [364, 173] width 50 height 20
click at [351, 170] on input "True" at bounding box center [347, 173] width 7 height 6
radio input "true"
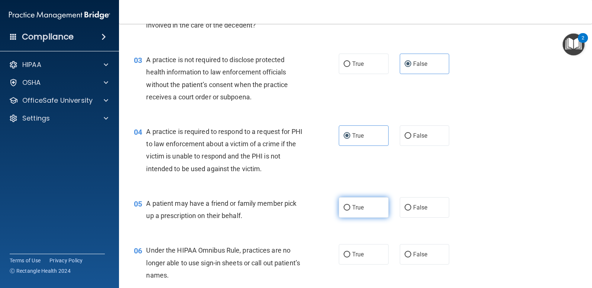
drag, startPoint x: 360, startPoint y: 212, endPoint x: 365, endPoint y: 212, distance: 4.5
click at [361, 213] on label "True" at bounding box center [364, 207] width 50 height 20
click at [351, 211] on input "True" at bounding box center [347, 208] width 7 height 6
radio input "true"
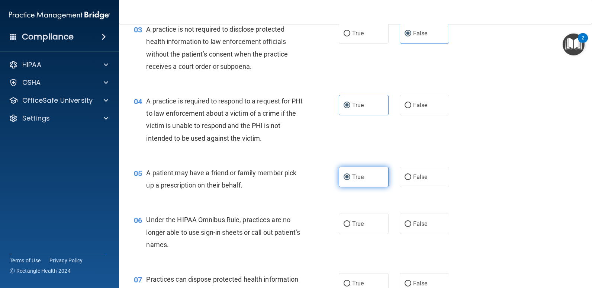
scroll to position [223, 0]
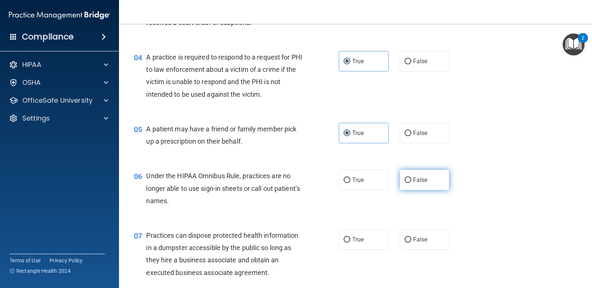
click at [422, 179] on span "False" at bounding box center [420, 179] width 15 height 7
click at [412, 179] on input "False" at bounding box center [408, 181] width 7 height 6
radio input "true"
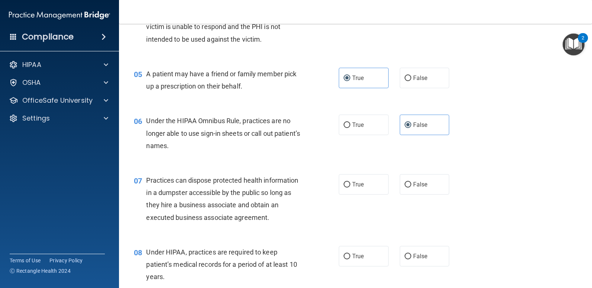
scroll to position [298, 0]
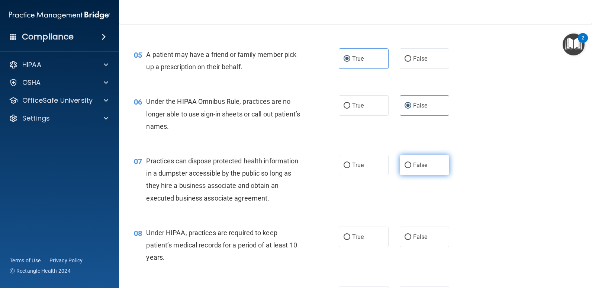
click at [424, 167] on span "False" at bounding box center [420, 165] width 15 height 7
click at [412, 167] on input "False" at bounding box center [408, 166] width 7 height 6
radio input "true"
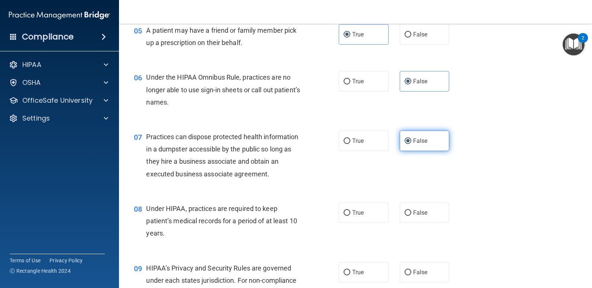
scroll to position [335, 0]
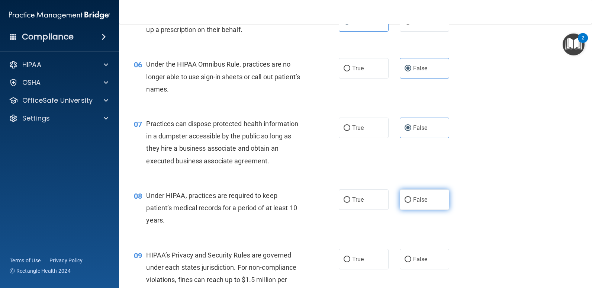
click at [427, 198] on label "False" at bounding box center [425, 199] width 50 height 20
click at [412, 198] on input "False" at bounding box center [408, 200] width 7 height 6
radio input "true"
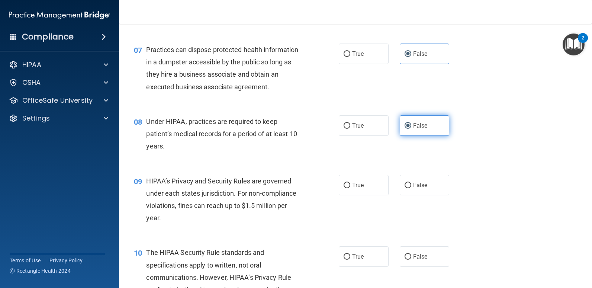
scroll to position [409, 0]
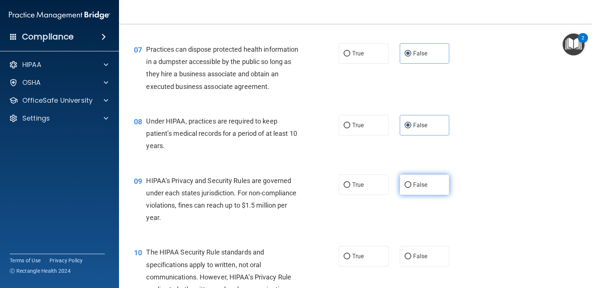
click at [421, 189] on label "False" at bounding box center [425, 185] width 50 height 20
click at [412, 188] on input "False" at bounding box center [408, 185] width 7 height 6
radio input "true"
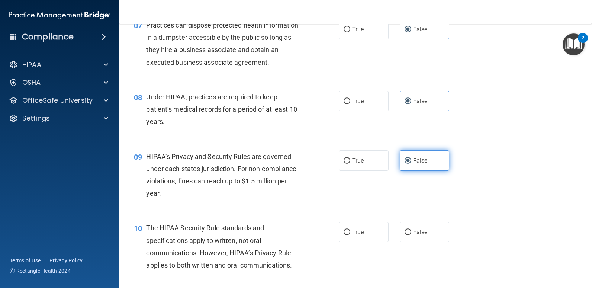
scroll to position [447, 0]
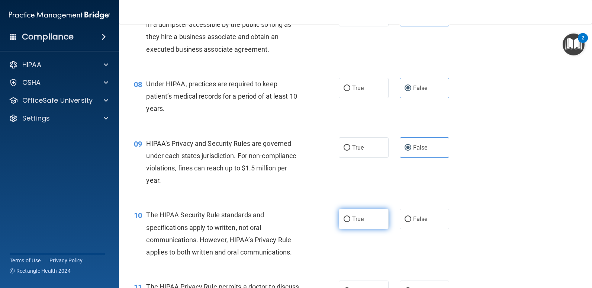
click at [357, 220] on span "True" at bounding box center [358, 218] width 12 height 7
click at [351, 220] on input "True" at bounding box center [347, 220] width 7 height 6
radio input "true"
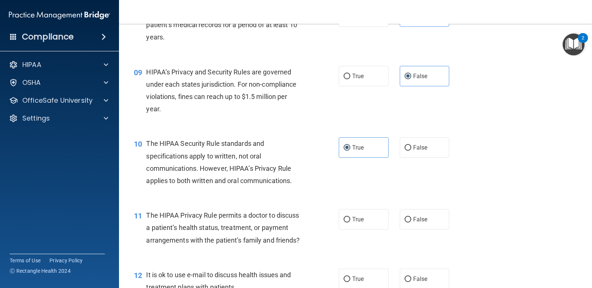
scroll to position [521, 0]
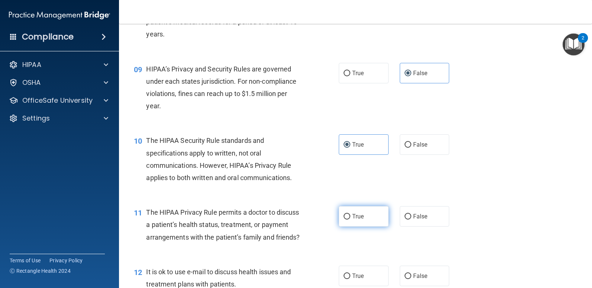
click at [352, 217] on span "True" at bounding box center [358, 216] width 12 height 7
click at [351, 217] on input "True" at bounding box center [347, 217] width 7 height 6
radio input "true"
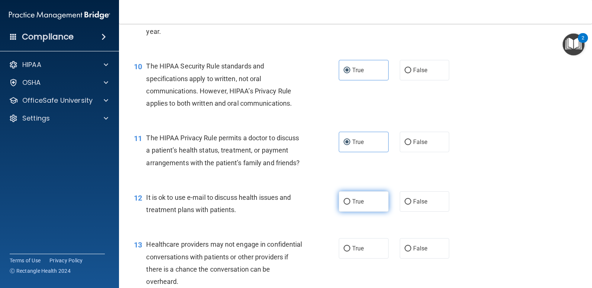
click at [367, 212] on label "True" at bounding box center [364, 201] width 50 height 20
click at [351, 205] on input "True" at bounding box center [347, 202] width 7 height 6
radio input "true"
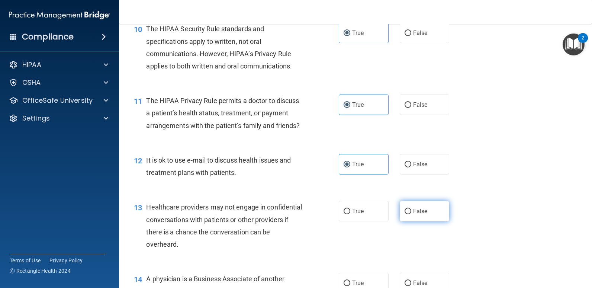
click at [413, 215] on span "False" at bounding box center [420, 211] width 15 height 7
click at [410, 214] on input "False" at bounding box center [408, 212] width 7 height 6
radio input "true"
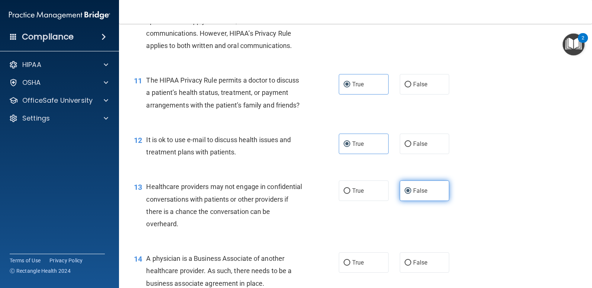
scroll to position [670, 0]
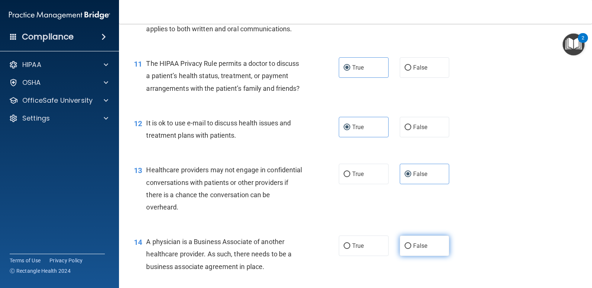
click at [406, 256] on label "False" at bounding box center [425, 246] width 50 height 20
click at [406, 249] on input "False" at bounding box center [408, 246] width 7 height 6
radio input "true"
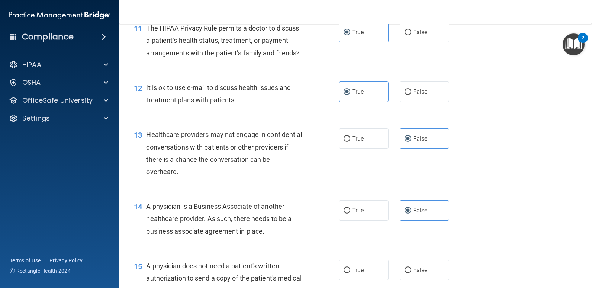
scroll to position [744, 0]
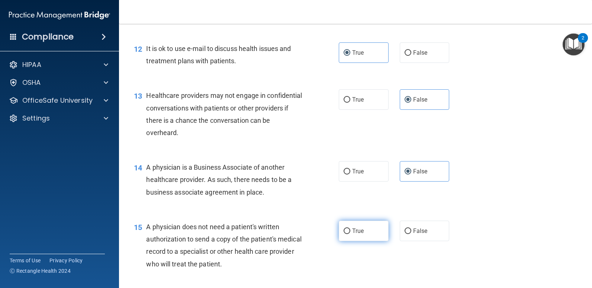
click at [347, 234] on input "True" at bounding box center [347, 232] width 7 height 6
radio input "true"
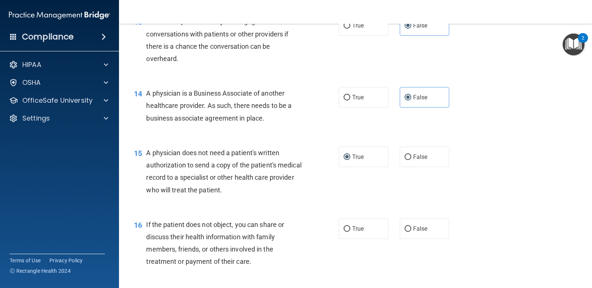
scroll to position [819, 0]
click at [363, 239] on label "True" at bounding box center [364, 228] width 50 height 20
click at [351, 231] on input "True" at bounding box center [347, 229] width 7 height 6
radio input "true"
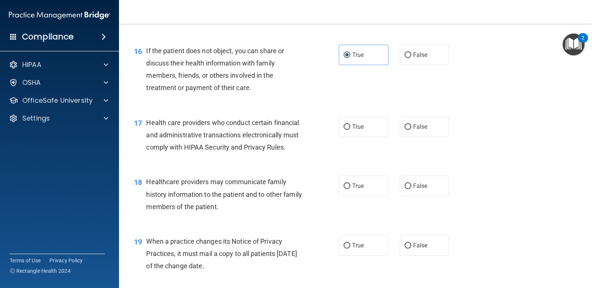
scroll to position [1005, 0]
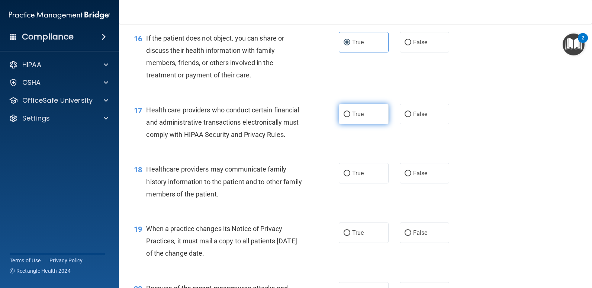
click at [367, 124] on label "True" at bounding box center [364, 114] width 50 height 20
click at [351, 117] on input "True" at bounding box center [347, 115] width 7 height 6
radio input "true"
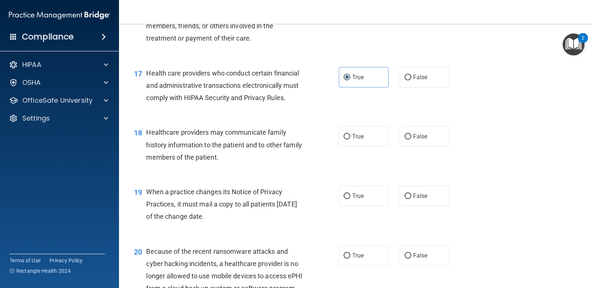
scroll to position [1042, 0]
click at [408, 139] on input "False" at bounding box center [408, 137] width 7 height 6
radio input "true"
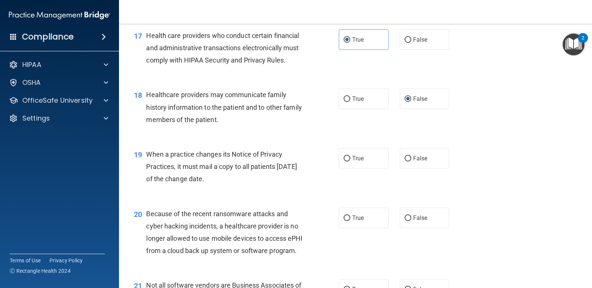
click at [410, 198] on div "19 When a practice changes its Notice of Privacy Practices, it must mail a copy…" at bounding box center [355, 169] width 455 height 60
click at [423, 162] on span "False" at bounding box center [420, 158] width 15 height 7
click at [412, 162] on input "False" at bounding box center [408, 159] width 7 height 6
radio input "true"
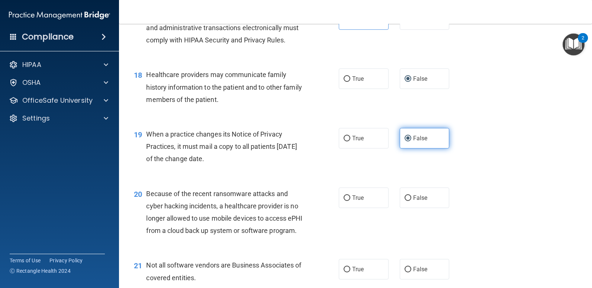
scroll to position [1116, 0]
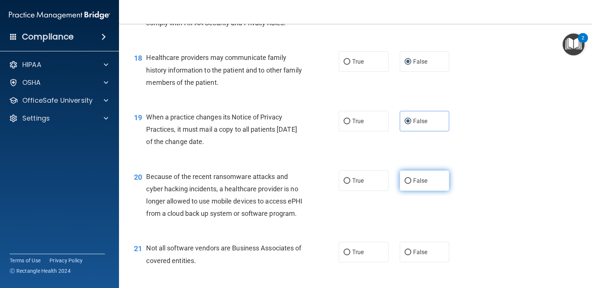
click at [421, 191] on label "False" at bounding box center [425, 180] width 50 height 20
click at [412, 184] on input "False" at bounding box center [408, 181] width 7 height 6
radio input "true"
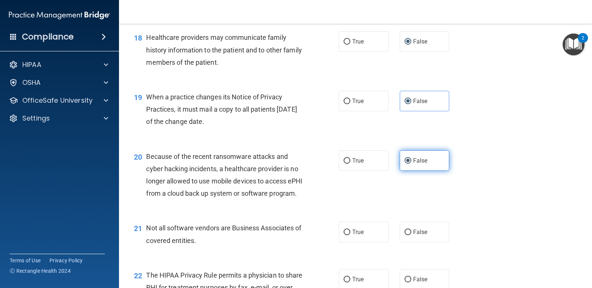
scroll to position [1154, 0]
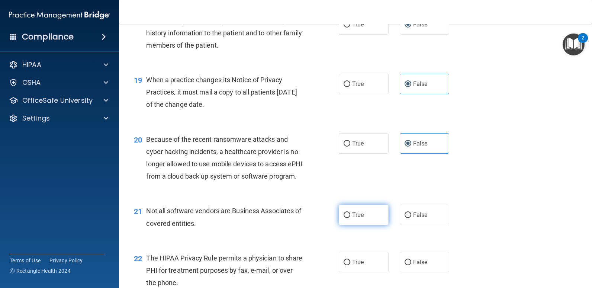
click at [352, 218] on span "True" at bounding box center [358, 214] width 12 height 7
click at [351, 218] on input "True" at bounding box center [347, 216] width 7 height 6
radio input "true"
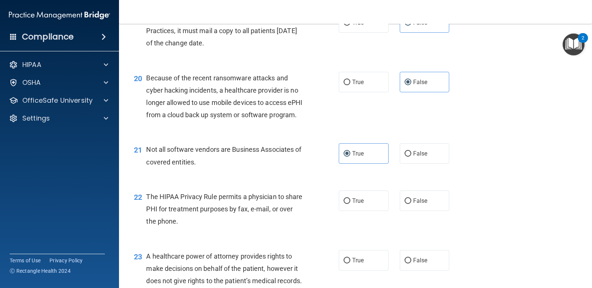
scroll to position [1228, 0]
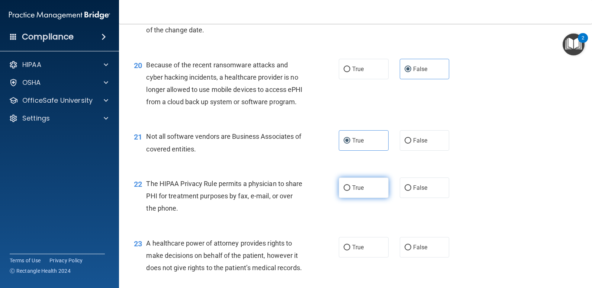
click at [360, 198] on label "True" at bounding box center [364, 188] width 50 height 20
click at [351, 191] on input "True" at bounding box center [347, 188] width 7 height 6
radio input "true"
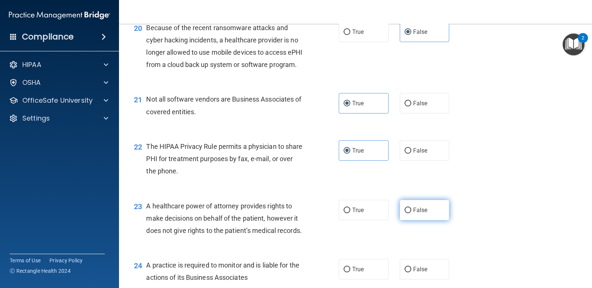
click at [413, 214] on span "False" at bounding box center [420, 210] width 15 height 7
click at [410, 213] on input "False" at bounding box center [408, 211] width 7 height 6
radio input "true"
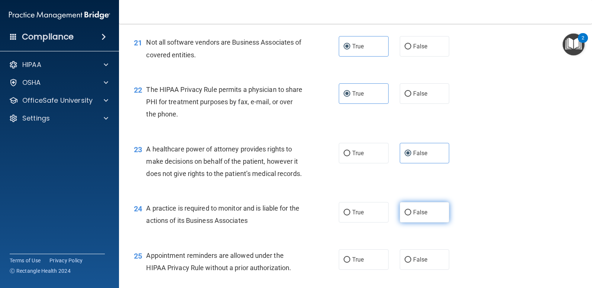
scroll to position [1340, 0]
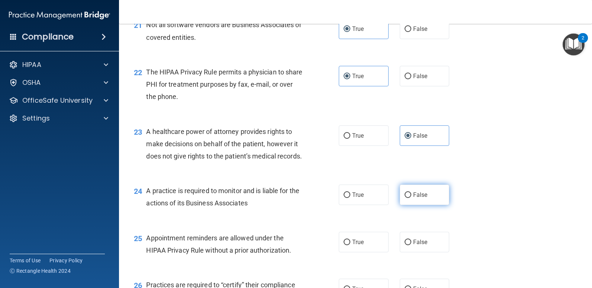
click at [428, 205] on label "False" at bounding box center [425, 195] width 50 height 20
click at [412, 198] on input "False" at bounding box center [408, 195] width 7 height 6
radio input "true"
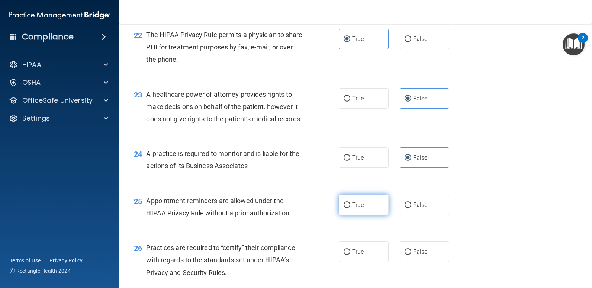
click at [349, 215] on label "True" at bounding box center [364, 205] width 50 height 20
click at [349, 208] on input "True" at bounding box center [347, 205] width 7 height 6
radio input "true"
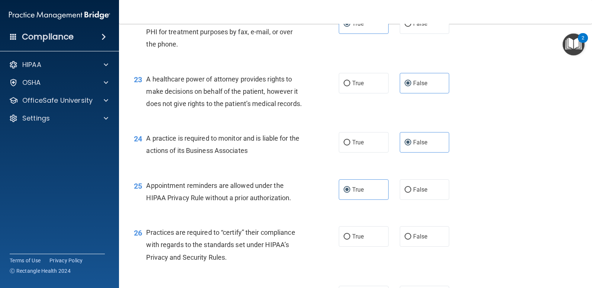
scroll to position [1414, 0]
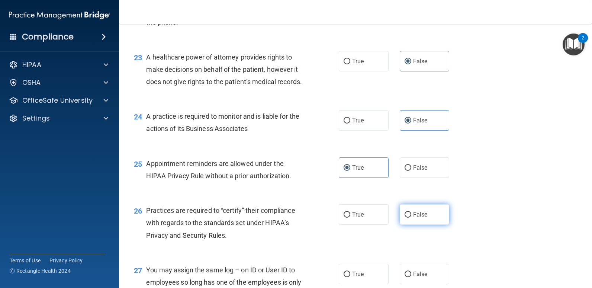
click at [415, 225] on label "False" at bounding box center [425, 214] width 50 height 20
click at [412, 218] on input "False" at bounding box center [408, 215] width 7 height 6
radio input "true"
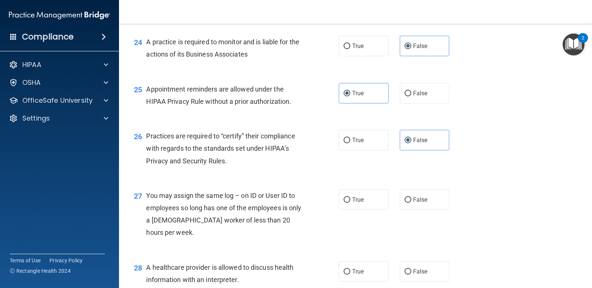
scroll to position [1526, 0]
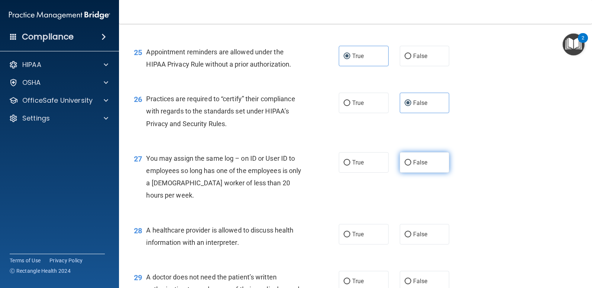
click at [406, 166] on input "False" at bounding box center [408, 163] width 7 height 6
radio input "true"
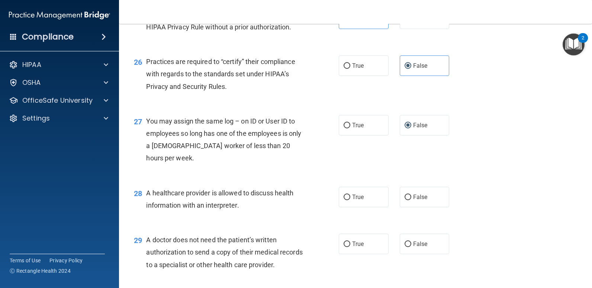
scroll to position [1600, 0]
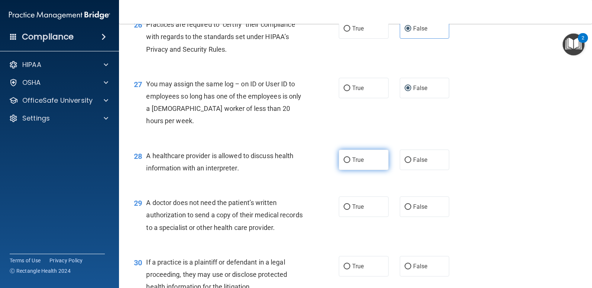
click at [353, 170] on label "True" at bounding box center [364, 160] width 50 height 20
click at [351, 163] on input "True" at bounding box center [347, 160] width 7 height 6
radio input "true"
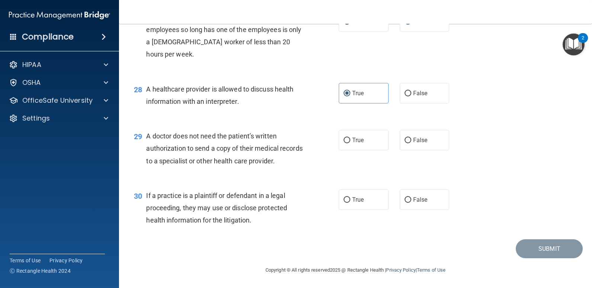
scroll to position [1675, 0]
click at [375, 150] on label "True" at bounding box center [364, 140] width 50 height 20
click at [351, 143] on input "True" at bounding box center [347, 141] width 7 height 6
radio input "true"
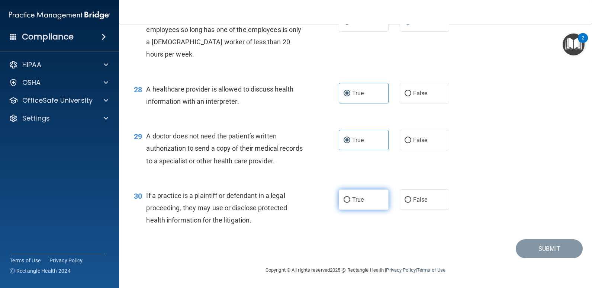
click at [359, 210] on label "True" at bounding box center [364, 199] width 50 height 20
click at [351, 203] on input "True" at bounding box center [347, 200] width 7 height 6
radio input "true"
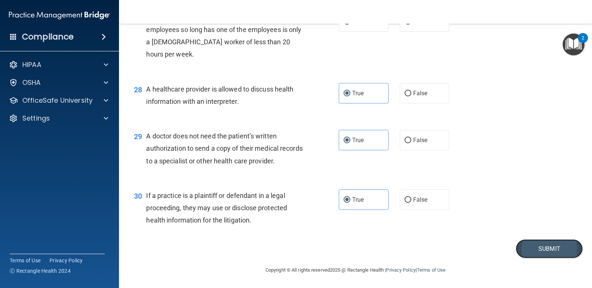
click at [542, 255] on button "Submit" at bounding box center [549, 248] width 67 height 19
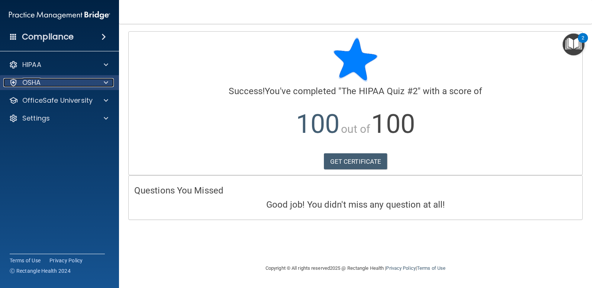
click at [97, 86] on div at bounding box center [105, 82] width 19 height 9
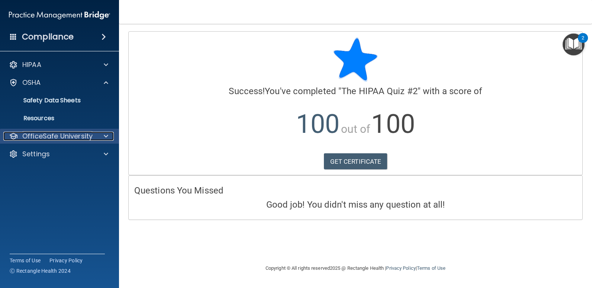
click at [63, 138] on p "OfficeSafe University" at bounding box center [57, 136] width 70 height 9
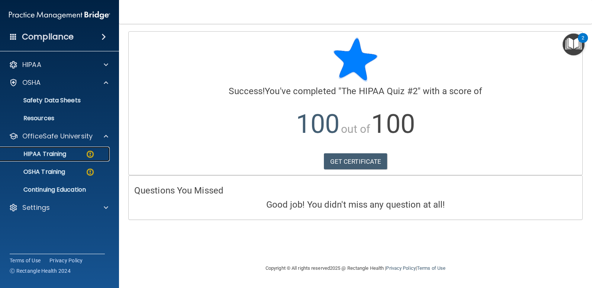
click at [90, 156] on img at bounding box center [90, 154] width 9 height 9
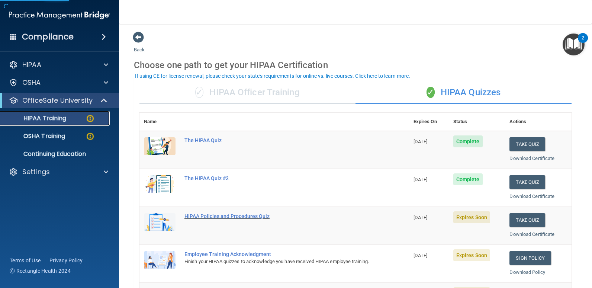
scroll to position [37, 0]
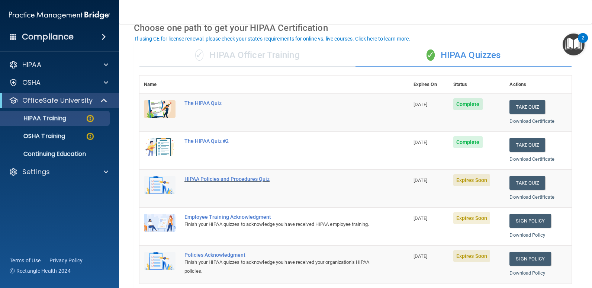
click at [227, 181] on div "HIPAA Policies and Procedures Quiz" at bounding box center [279, 179] width 188 height 6
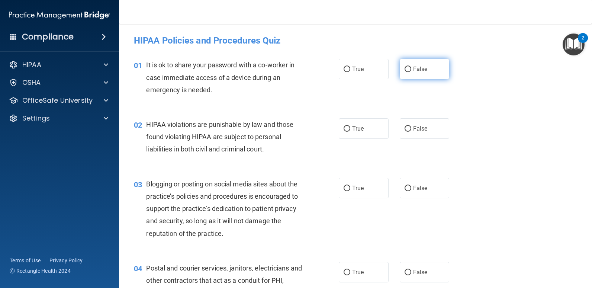
click at [417, 71] on span "False" at bounding box center [420, 69] width 15 height 7
click at [412, 71] on input "False" at bounding box center [408, 70] width 7 height 6
radio input "true"
click at [364, 134] on label "True" at bounding box center [364, 128] width 50 height 20
click at [351, 132] on input "True" at bounding box center [347, 129] width 7 height 6
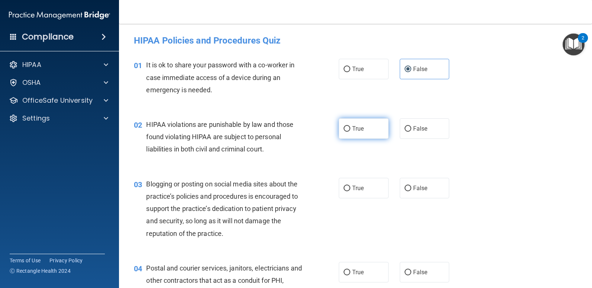
radio input "true"
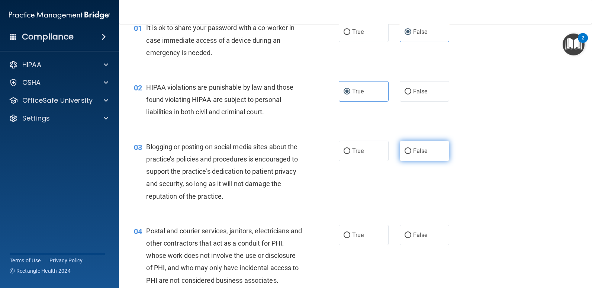
click at [414, 155] on label "False" at bounding box center [425, 151] width 50 height 20
click at [412, 154] on input "False" at bounding box center [408, 151] width 7 height 6
radio input "true"
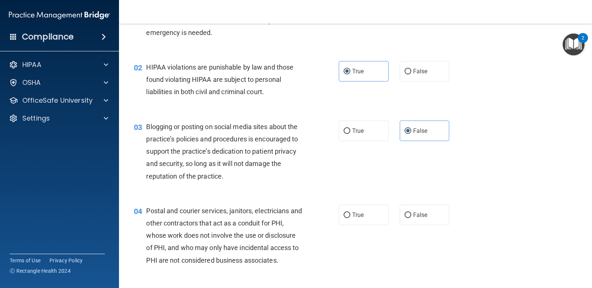
scroll to position [74, 0]
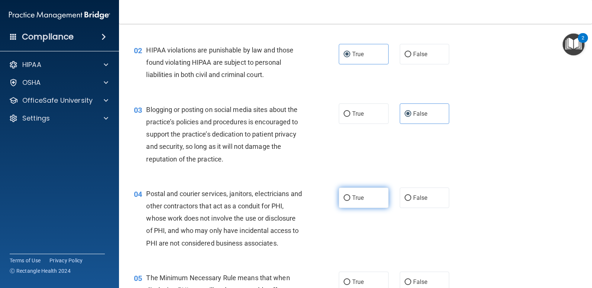
click at [352, 198] on span "True" at bounding box center [358, 197] width 12 height 7
click at [351, 198] on input "True" at bounding box center [347, 198] width 7 height 6
radio input "true"
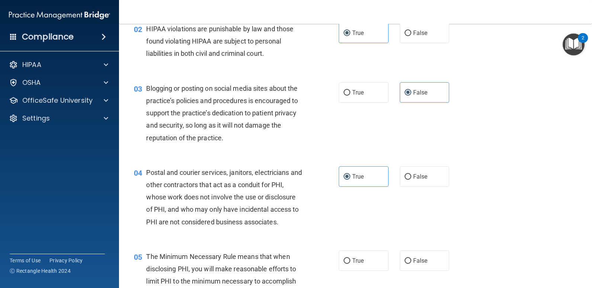
scroll to position [112, 0]
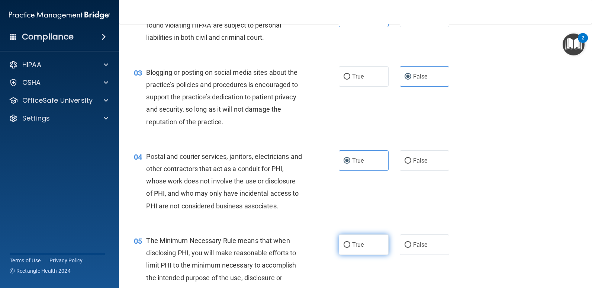
click at [358, 243] on span "True" at bounding box center [358, 244] width 12 height 7
click at [351, 243] on input "True" at bounding box center [347, 245] width 7 height 6
radio input "true"
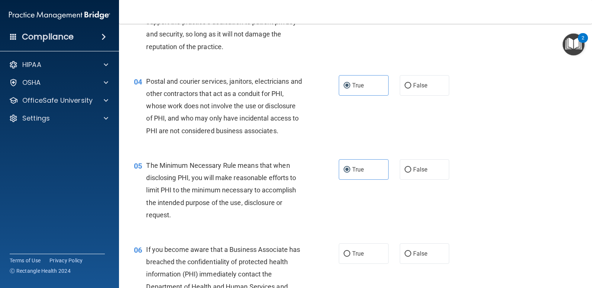
scroll to position [223, 0]
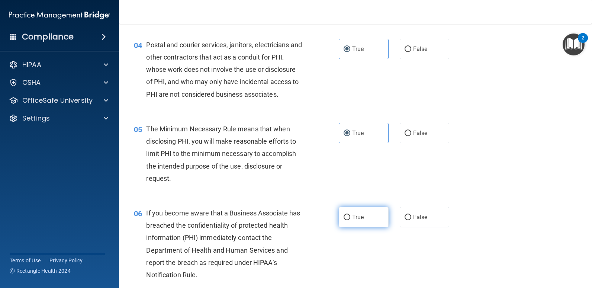
click at [360, 222] on label "True" at bounding box center [364, 217] width 50 height 20
click at [351, 220] on input "True" at bounding box center [347, 218] width 7 height 6
radio input "true"
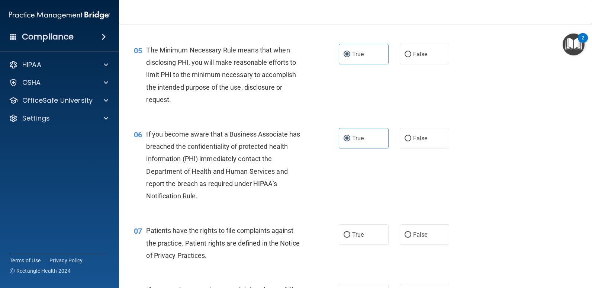
scroll to position [335, 0]
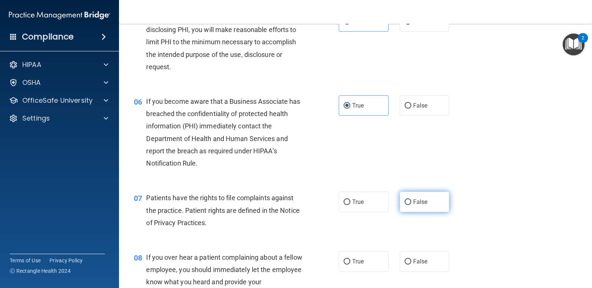
click at [433, 203] on label "False" at bounding box center [425, 202] width 50 height 20
click at [412, 203] on input "False" at bounding box center [408, 202] width 7 height 6
radio input "true"
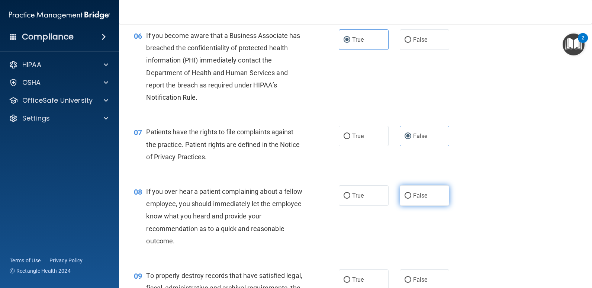
scroll to position [409, 0]
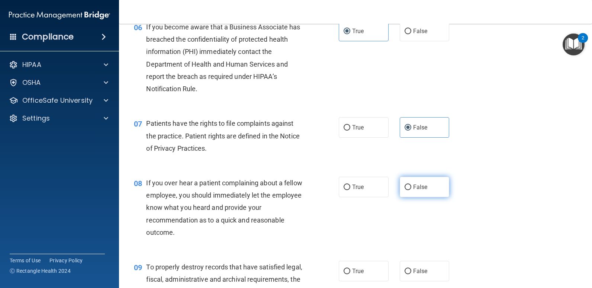
click at [412, 196] on label "False" at bounding box center [425, 187] width 50 height 20
click at [412, 190] on input "False" at bounding box center [408, 188] width 7 height 6
radio input "true"
click at [412, 35] on label "False" at bounding box center [425, 31] width 50 height 20
click at [412, 34] on input "False" at bounding box center [408, 32] width 7 height 6
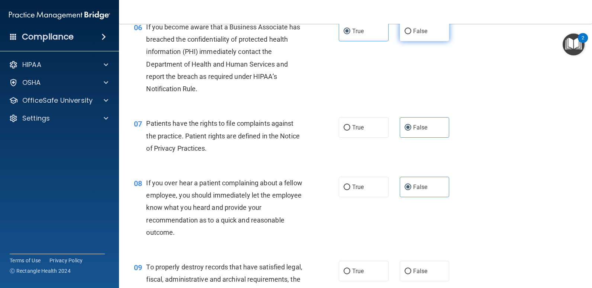
radio input "true"
radio input "false"
click at [359, 130] on span "True" at bounding box center [358, 127] width 12 height 7
click at [351, 130] on input "True" at bounding box center [347, 128] width 7 height 6
radio input "true"
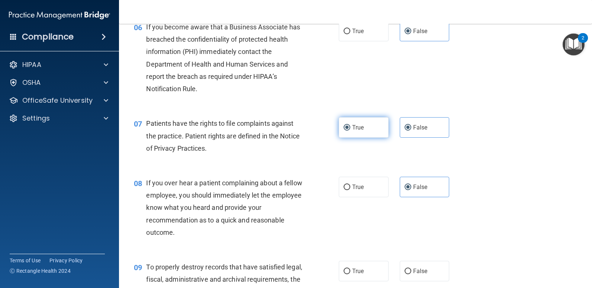
radio input "false"
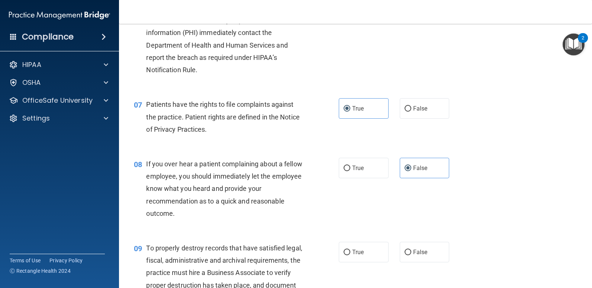
scroll to position [447, 0]
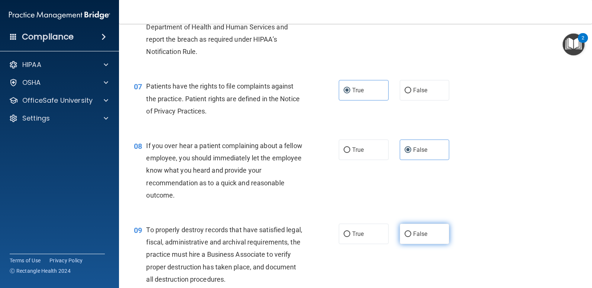
click at [424, 233] on span "False" at bounding box center [420, 233] width 15 height 7
click at [412, 233] on input "False" at bounding box center [408, 234] width 7 height 6
radio input "true"
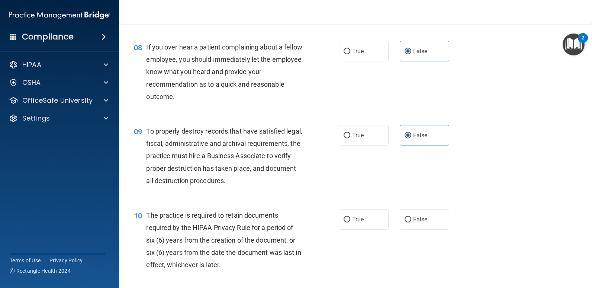
scroll to position [558, 0]
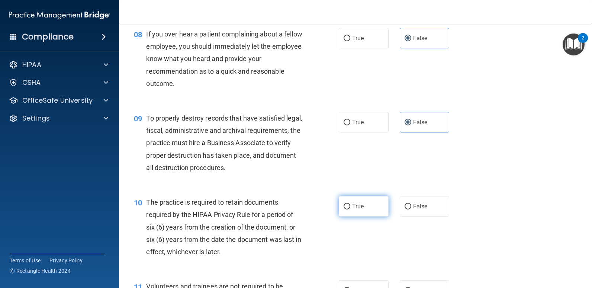
click at [371, 203] on label "True" at bounding box center [364, 206] width 50 height 20
click at [351, 204] on input "True" at bounding box center [347, 207] width 7 height 6
radio input "true"
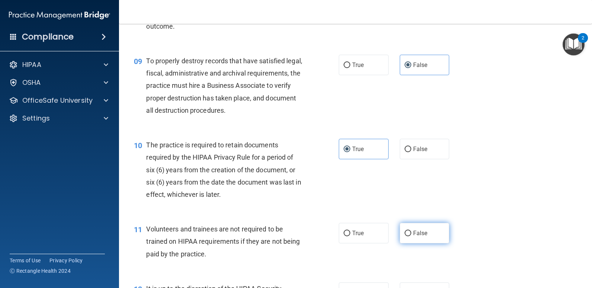
scroll to position [633, 0]
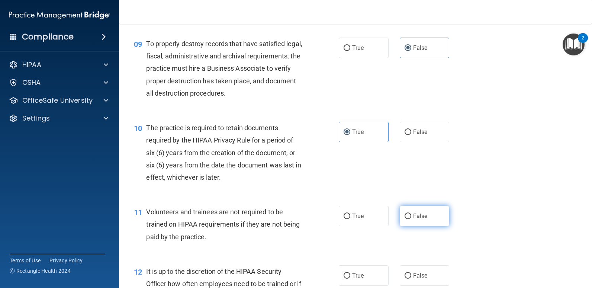
click at [427, 216] on label "False" at bounding box center [425, 216] width 50 height 20
click at [412, 216] on input "False" at bounding box center [408, 217] width 7 height 6
radio input "true"
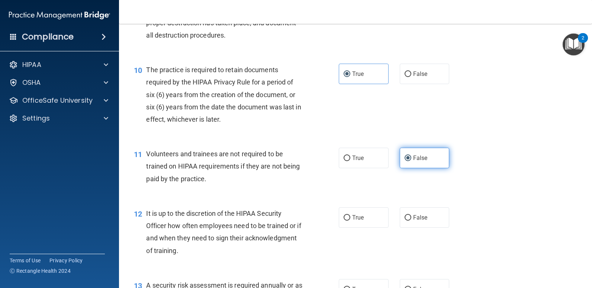
scroll to position [707, 0]
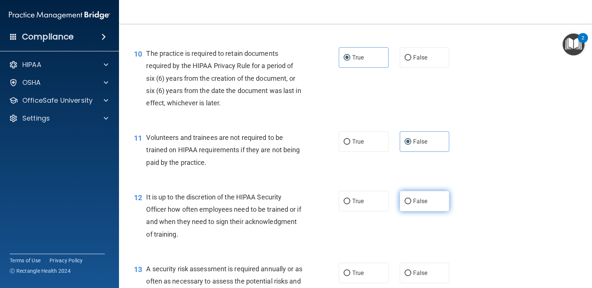
click at [422, 208] on label "False" at bounding box center [425, 201] width 50 height 20
click at [412, 204] on input "False" at bounding box center [408, 202] width 7 height 6
radio input "true"
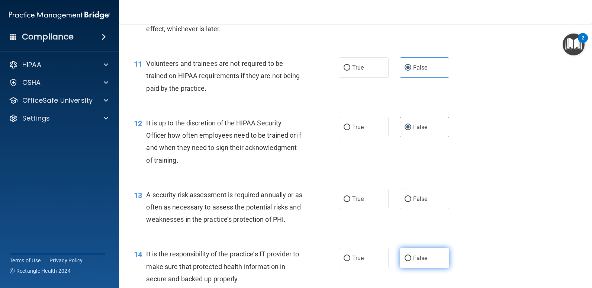
scroll to position [782, 0]
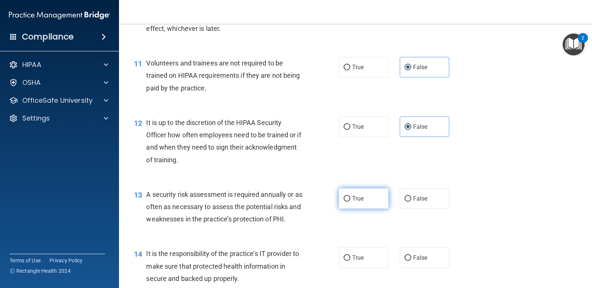
click at [361, 191] on label "True" at bounding box center [364, 198] width 50 height 20
click at [351, 196] on input "True" at bounding box center [347, 199] width 7 height 6
radio input "true"
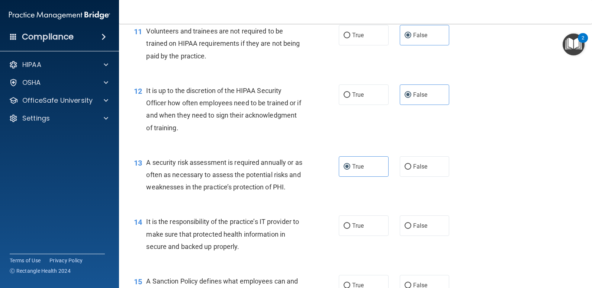
scroll to position [856, 0]
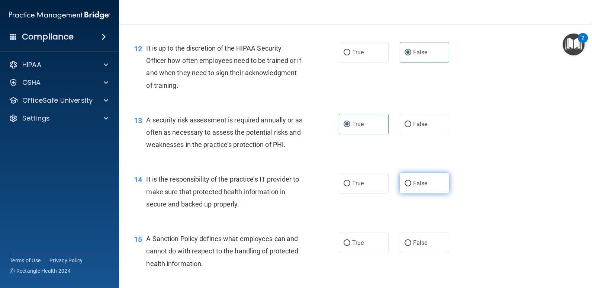
click at [408, 178] on label "False" at bounding box center [425, 183] width 50 height 20
click at [408, 181] on input "False" at bounding box center [408, 184] width 7 height 6
radio input "true"
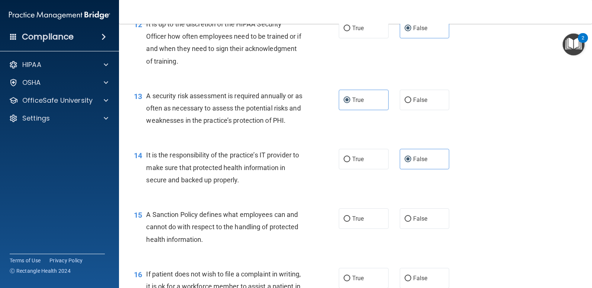
scroll to position [893, 0]
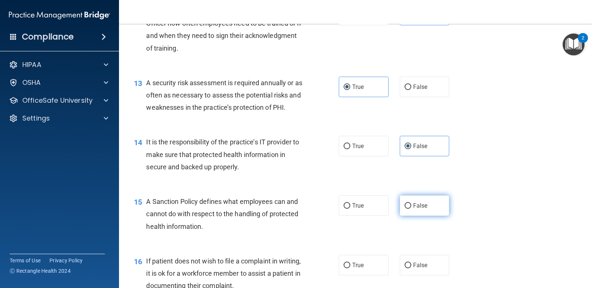
click at [419, 204] on span "False" at bounding box center [420, 205] width 15 height 7
click at [412, 204] on input "False" at bounding box center [408, 206] width 7 height 6
radio input "true"
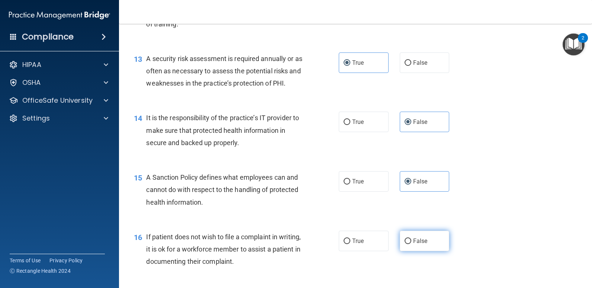
scroll to position [930, 0]
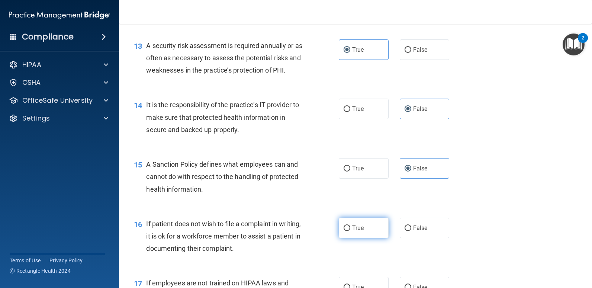
click at [356, 230] on span "True" at bounding box center [358, 227] width 12 height 7
click at [351, 230] on input "True" at bounding box center [347, 229] width 7 height 6
radio input "true"
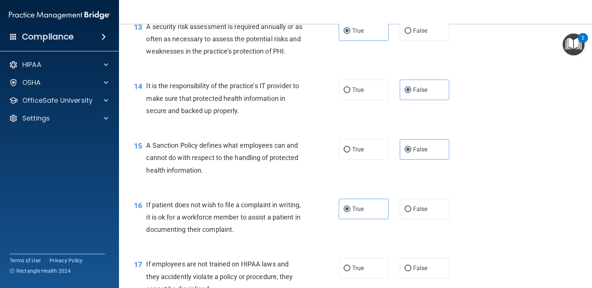
scroll to position [968, 0]
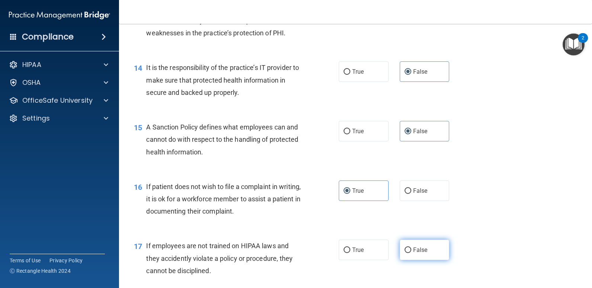
click at [421, 249] on span "False" at bounding box center [420, 249] width 15 height 7
click at [412, 249] on input "False" at bounding box center [408, 250] width 7 height 6
radio input "true"
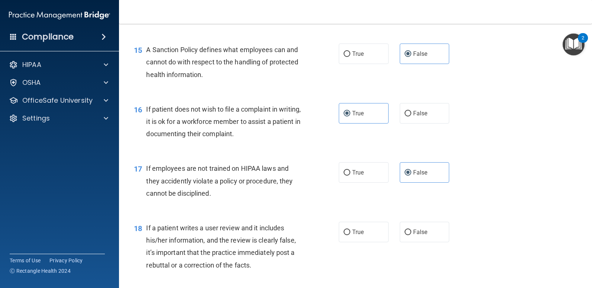
scroll to position [1079, 0]
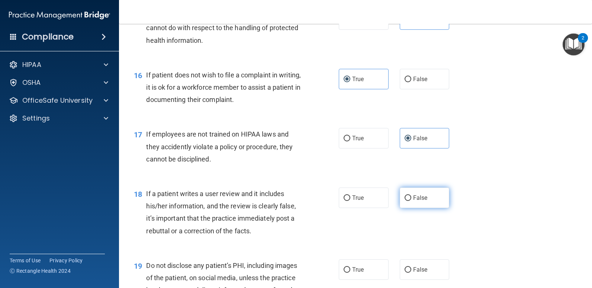
click at [415, 193] on label "False" at bounding box center [425, 198] width 50 height 20
click at [412, 195] on input "False" at bounding box center [408, 198] width 7 height 6
radio input "true"
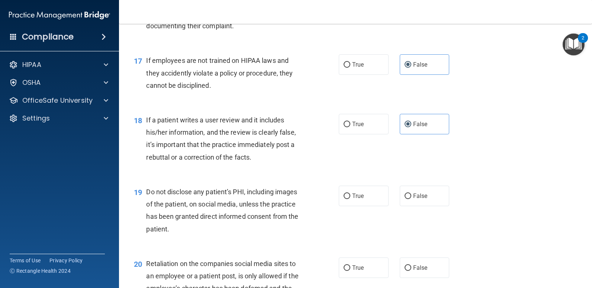
scroll to position [1154, 0]
click at [358, 196] on span "True" at bounding box center [358, 195] width 12 height 7
click at [351, 196] on input "True" at bounding box center [347, 196] width 7 height 6
radio input "true"
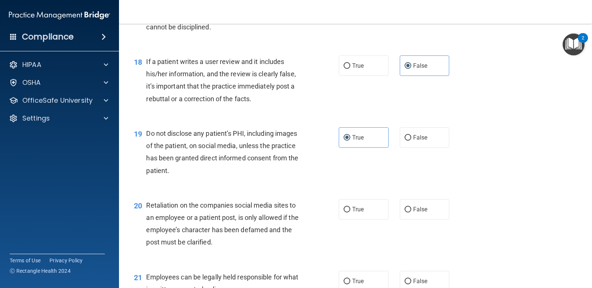
scroll to position [1228, 0]
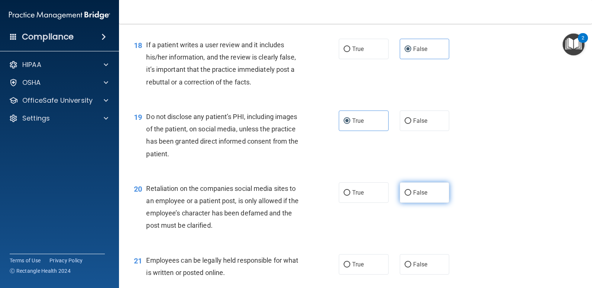
click at [421, 192] on span "False" at bounding box center [420, 192] width 15 height 7
click at [412, 192] on input "False" at bounding box center [408, 193] width 7 height 6
radio input "true"
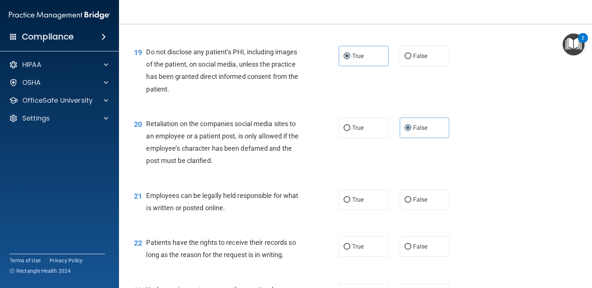
scroll to position [1303, 0]
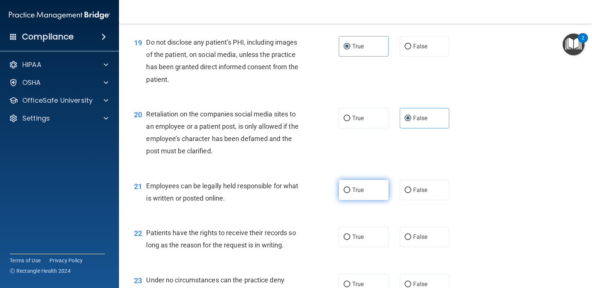
click at [365, 186] on label "True" at bounding box center [364, 190] width 50 height 20
click at [351, 188] on input "True" at bounding box center [347, 191] width 7 height 6
radio input "true"
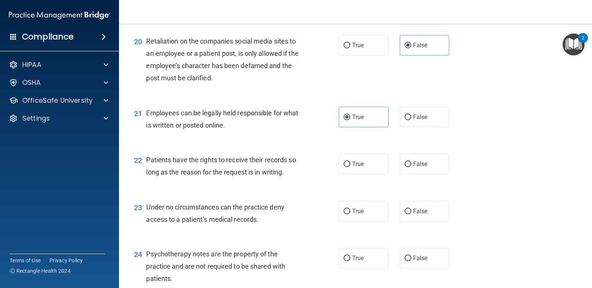
scroll to position [1377, 0]
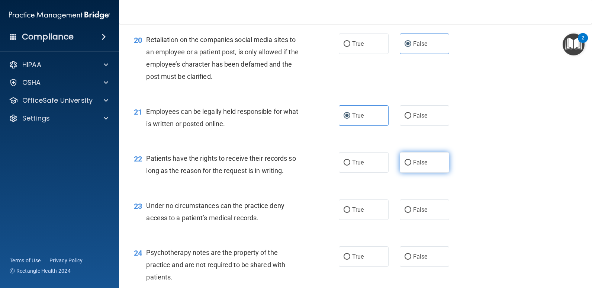
click at [400, 158] on label "False" at bounding box center [425, 162] width 50 height 20
click at [405, 160] on input "False" at bounding box center [408, 163] width 7 height 6
radio input "true"
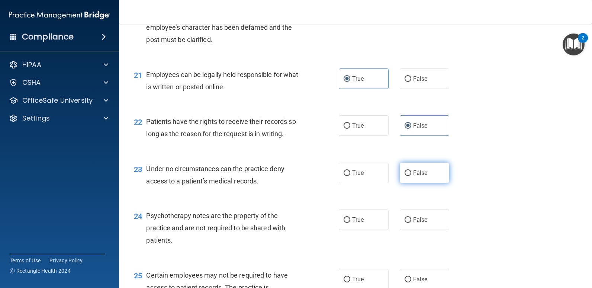
scroll to position [1414, 0]
click at [413, 172] on span "False" at bounding box center [420, 172] width 15 height 7
click at [411, 172] on input "False" at bounding box center [408, 173] width 7 height 6
radio input "true"
click at [364, 226] on label "True" at bounding box center [364, 219] width 50 height 20
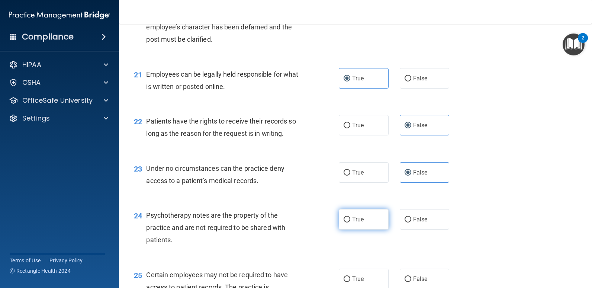
click at [351, 223] on input "True" at bounding box center [347, 220] width 7 height 6
radio input "true"
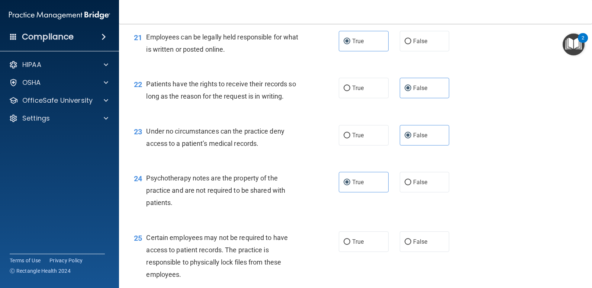
scroll to position [1489, 0]
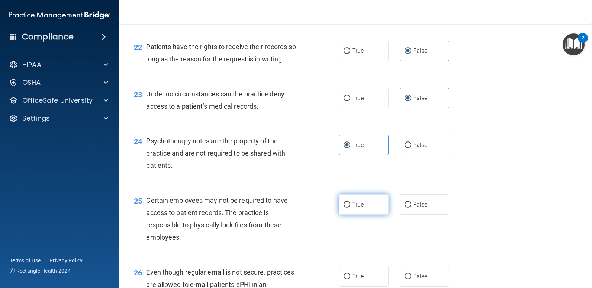
click at [363, 210] on label "True" at bounding box center [364, 204] width 50 height 20
click at [351, 208] on input "True" at bounding box center [347, 205] width 7 height 6
radio input "true"
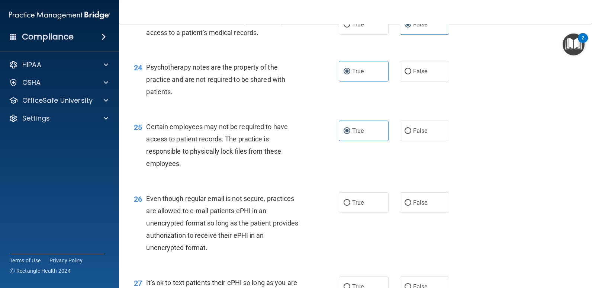
scroll to position [1563, 0]
click at [367, 204] on label "True" at bounding box center [364, 202] width 50 height 20
click at [351, 204] on input "True" at bounding box center [347, 202] width 7 height 6
radio input "true"
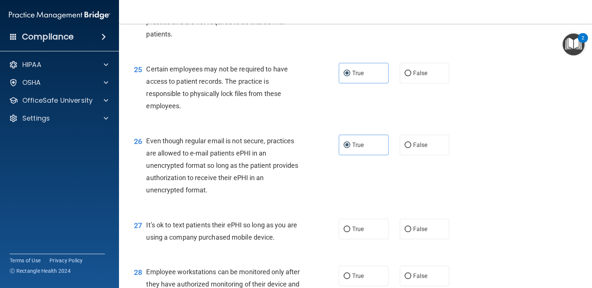
scroll to position [1638, 0]
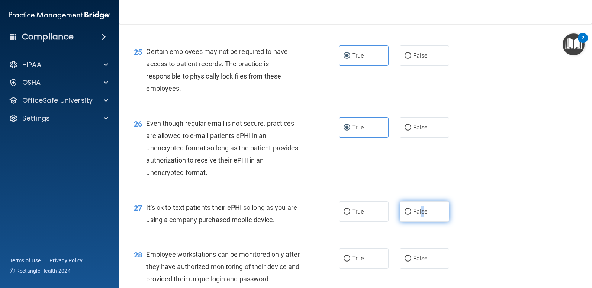
click at [420, 215] on label "False" at bounding box center [425, 211] width 50 height 20
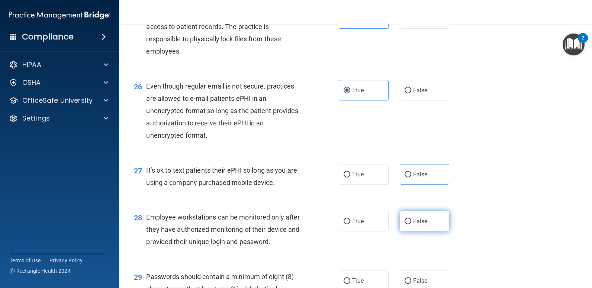
click at [422, 227] on label "False" at bounding box center [425, 221] width 50 height 20
click at [412, 224] on input "False" at bounding box center [408, 222] width 7 height 6
radio input "true"
click at [405, 177] on input "False" at bounding box center [408, 175] width 7 height 6
radio input "true"
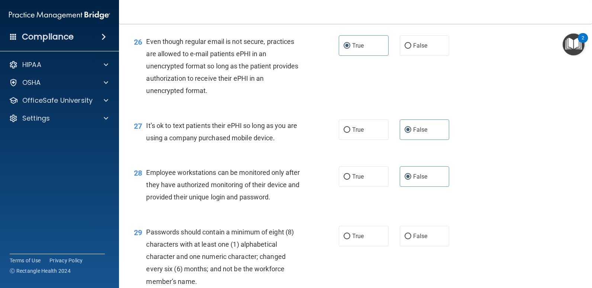
scroll to position [1749, 0]
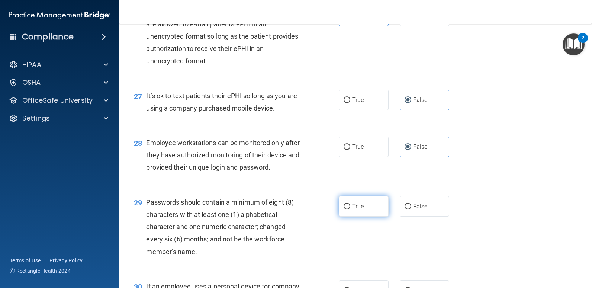
click at [359, 208] on span "True" at bounding box center [358, 206] width 12 height 7
click at [351, 208] on input "True" at bounding box center [347, 207] width 7 height 6
radio input "true"
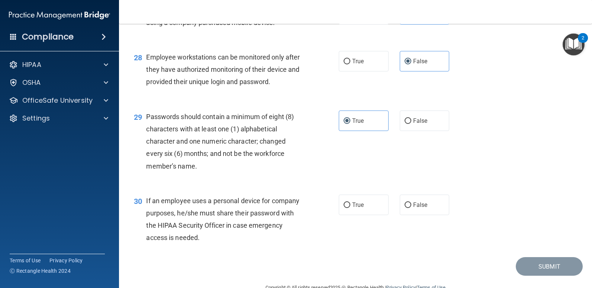
scroll to position [1852, 0]
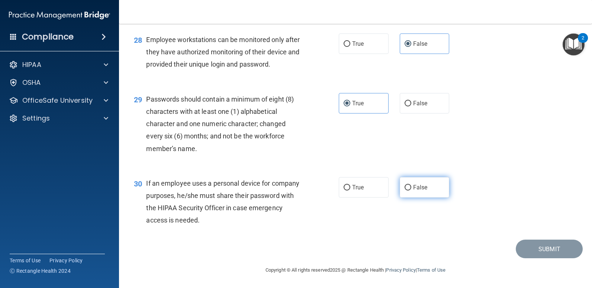
click at [418, 190] on span "False" at bounding box center [420, 187] width 15 height 7
click at [412, 190] on input "False" at bounding box center [408, 188] width 7 height 6
radio input "true"
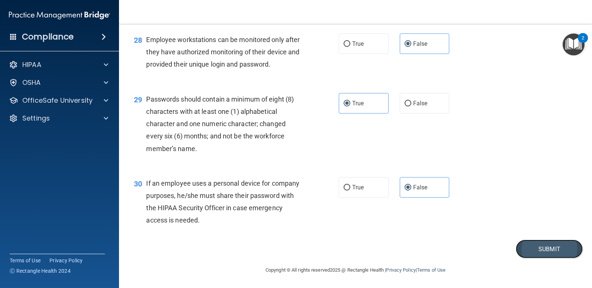
click at [550, 246] on button "Submit" at bounding box center [549, 249] width 67 height 19
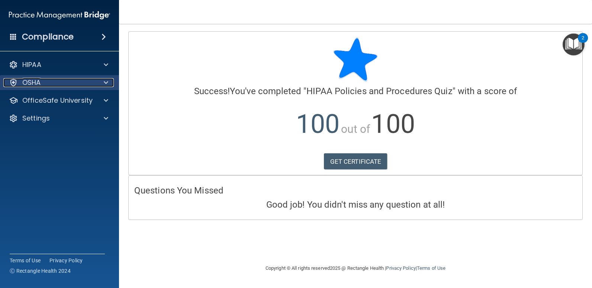
click at [83, 85] on div "OSHA" at bounding box center [49, 82] width 92 height 9
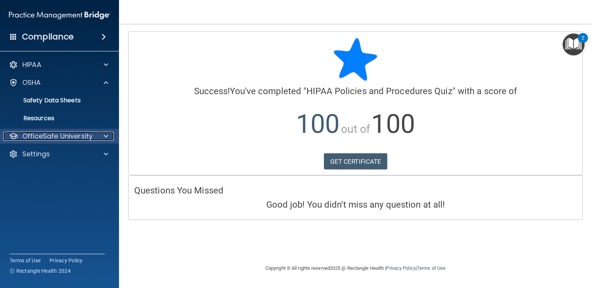
click at [54, 138] on p "OfficeSafe University" at bounding box center [57, 136] width 70 height 9
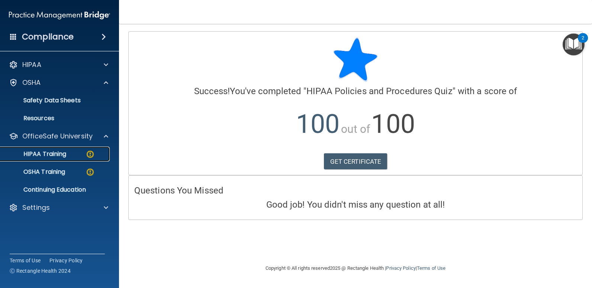
click at [62, 153] on p "HIPAA Training" at bounding box center [35, 153] width 61 height 7
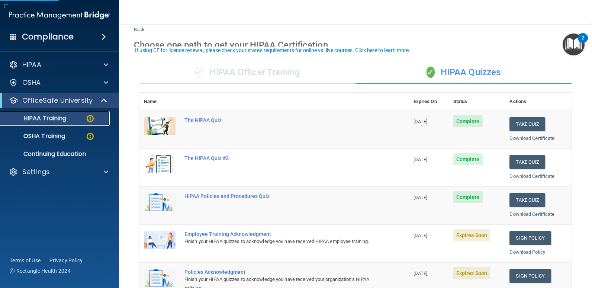
scroll to position [74, 0]
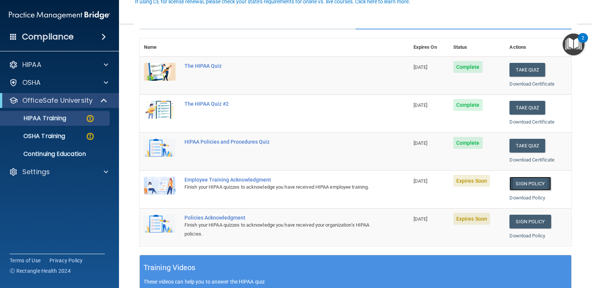
click at [514, 187] on link "Sign Policy" at bounding box center [530, 184] width 41 height 14
click at [52, 135] on p "OSHA Training" at bounding box center [35, 135] width 60 height 7
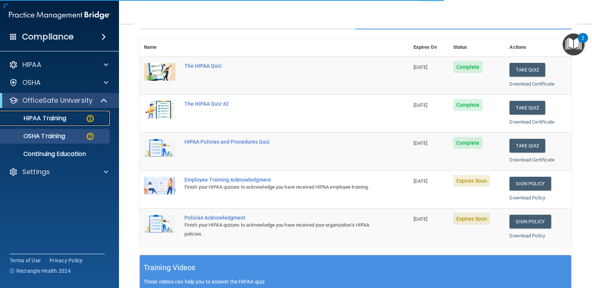
click at [69, 119] on div "HIPAA Training" at bounding box center [56, 118] width 102 height 7
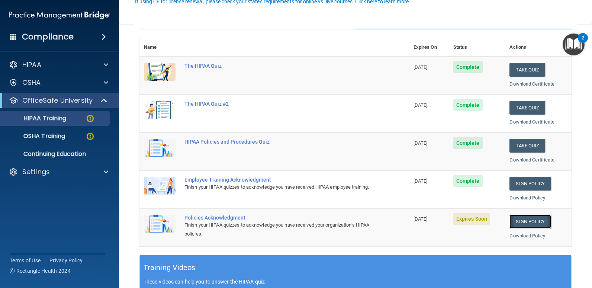
click at [533, 221] on link "Sign Policy" at bounding box center [530, 222] width 41 height 14
click at [81, 116] on div "HIPAA Training" at bounding box center [56, 118] width 102 height 7
click at [79, 128] on ul "HIPAA Training OSHA Training Continuing Education" at bounding box center [60, 135] width 135 height 54
click at [75, 139] on div "OSHA Training" at bounding box center [56, 135] width 102 height 7
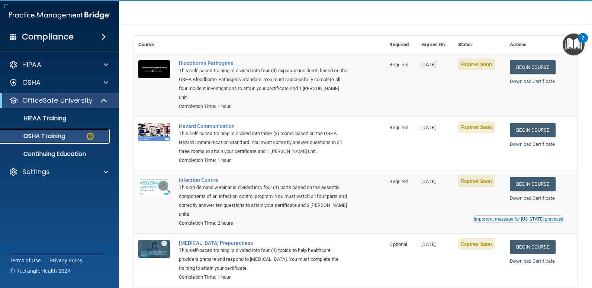
scroll to position [37, 0]
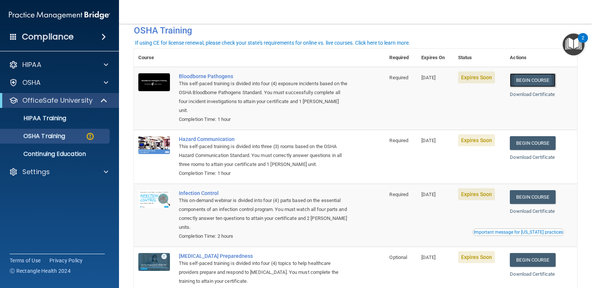
click at [527, 83] on link "Begin Course" at bounding box center [532, 80] width 45 height 14
drag, startPoint x: 83, startPoint y: 119, endPoint x: 80, endPoint y: 122, distance: 4.2
click at [83, 119] on div "HIPAA Training" at bounding box center [56, 118] width 102 height 7
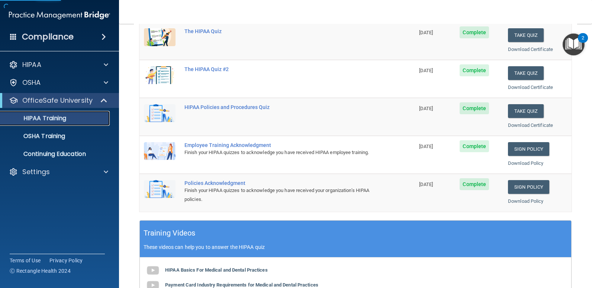
scroll to position [112, 0]
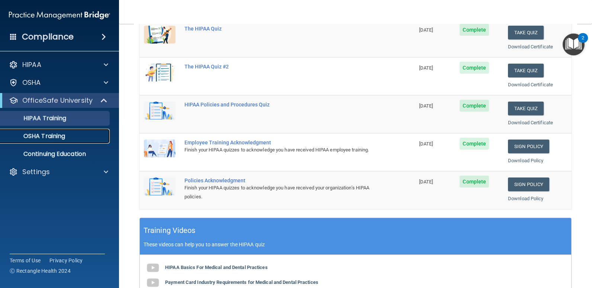
click at [44, 131] on link "OSHA Training" at bounding box center [51, 136] width 117 height 15
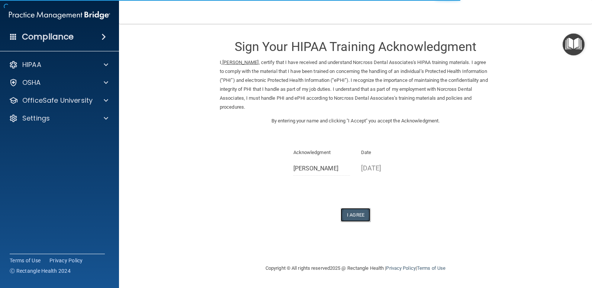
click at [356, 214] on button "I Agree" at bounding box center [356, 215] width 30 height 14
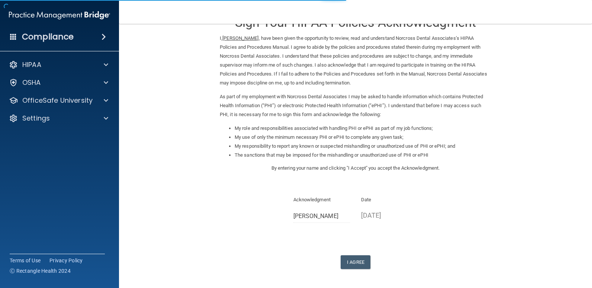
scroll to position [37, 0]
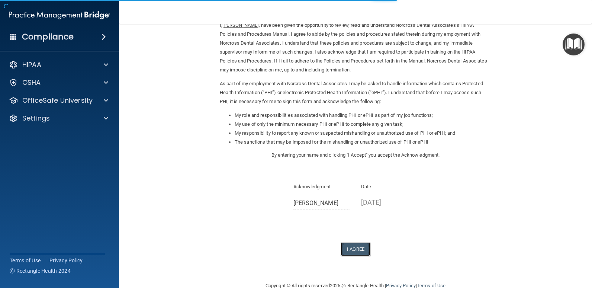
click at [348, 247] on button "I Agree" at bounding box center [356, 249] width 30 height 14
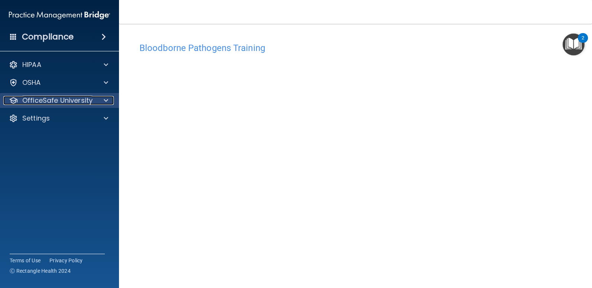
click at [75, 101] on p "OfficeSafe University" at bounding box center [57, 100] width 70 height 9
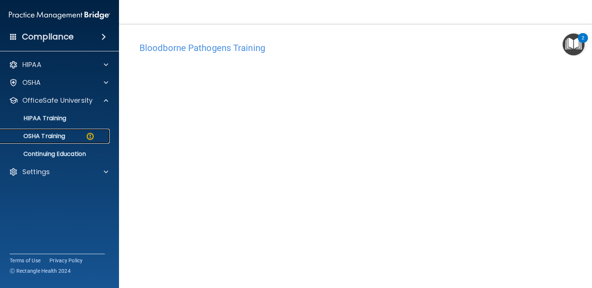
click at [69, 139] on div "OSHA Training" at bounding box center [56, 135] width 102 height 7
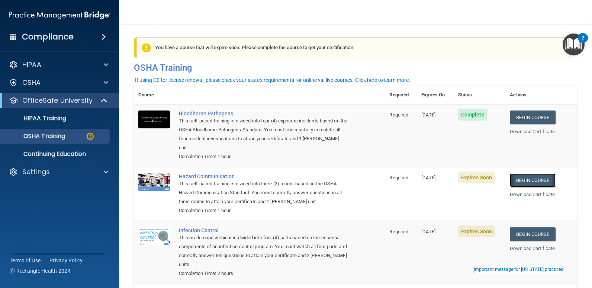
click at [547, 173] on link "Begin Course" at bounding box center [532, 180] width 45 height 14
click at [82, 114] on link "HIPAA Training" at bounding box center [51, 118] width 117 height 15
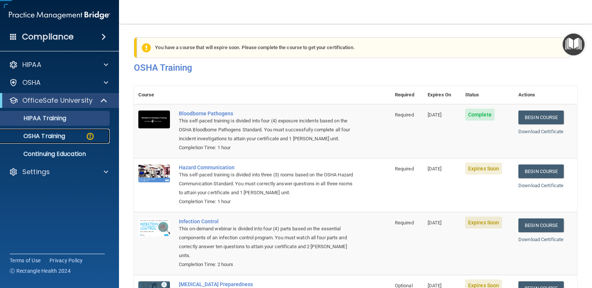
click at [58, 131] on link "OSHA Training" at bounding box center [51, 136] width 117 height 15
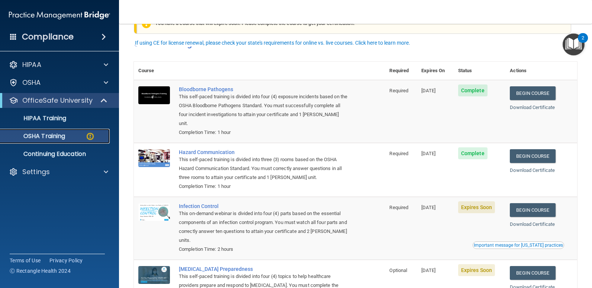
scroll to position [37, 0]
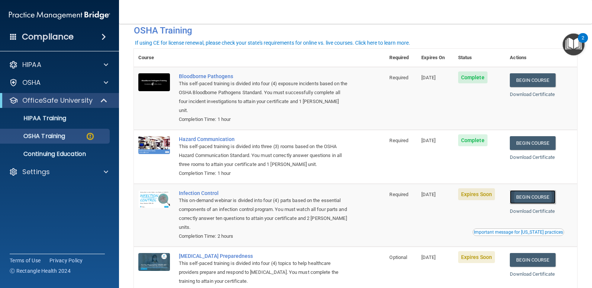
click at [527, 192] on link "Begin Course" at bounding box center [532, 197] width 45 height 14
click at [536, 192] on link "Begin Course" at bounding box center [532, 197] width 45 height 14
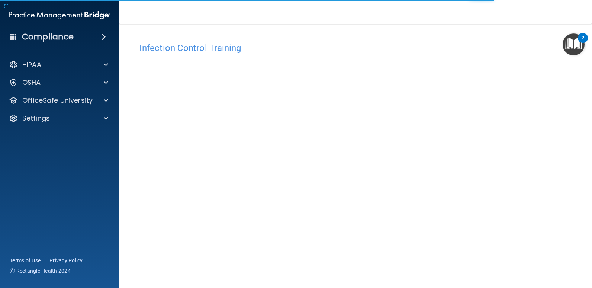
scroll to position [31, 0]
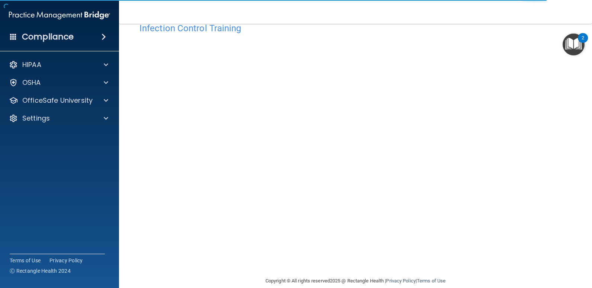
scroll to position [31, 0]
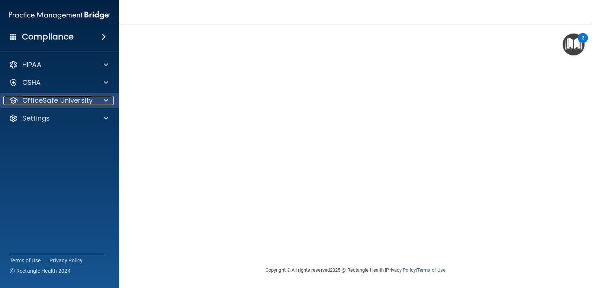
click at [86, 99] on p "OfficeSafe University" at bounding box center [57, 100] width 70 height 9
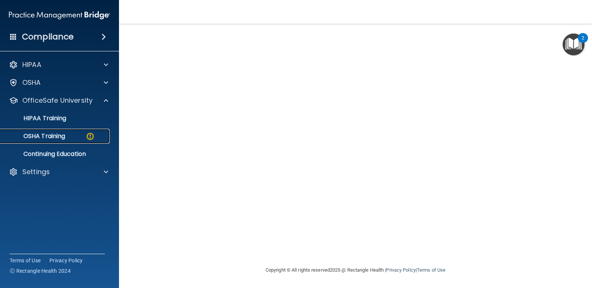
click at [78, 138] on div "OSHA Training" at bounding box center [56, 135] width 102 height 7
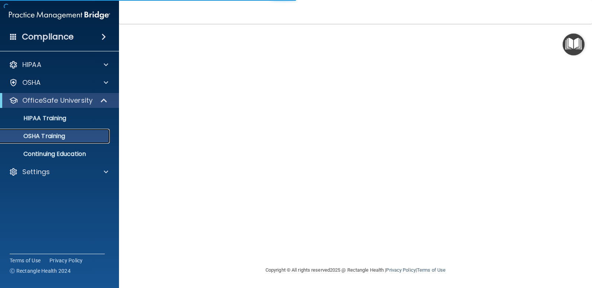
click at [92, 136] on div "OSHA Training" at bounding box center [56, 135] width 102 height 7
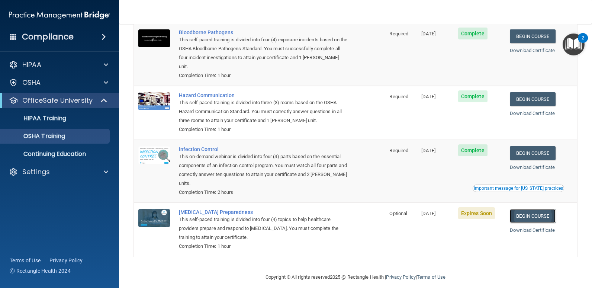
click at [530, 209] on link "Begin Course" at bounding box center [532, 216] width 45 height 14
click at [59, 112] on link "HIPAA Training" at bounding box center [51, 118] width 117 height 15
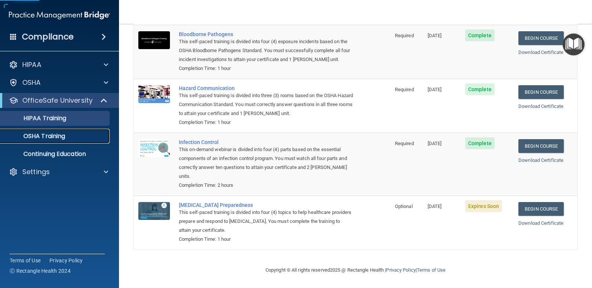
click at [54, 137] on p "OSHA Training" at bounding box center [35, 135] width 60 height 7
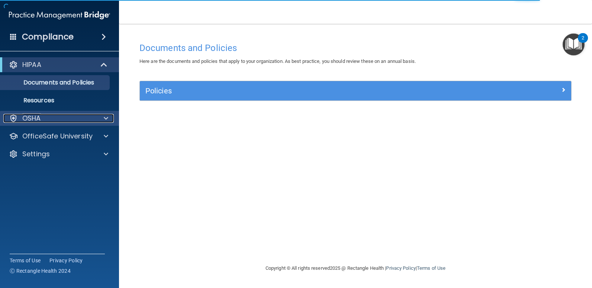
click at [43, 119] on div "OSHA" at bounding box center [49, 118] width 92 height 9
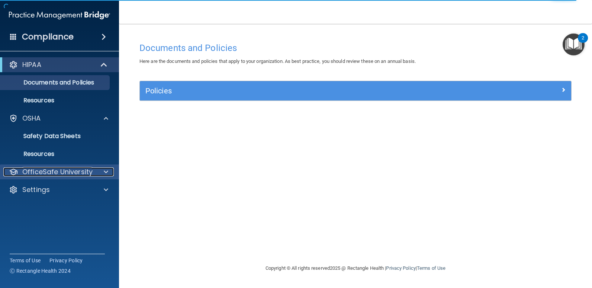
click at [44, 176] on p "OfficeSafe University" at bounding box center [57, 171] width 70 height 9
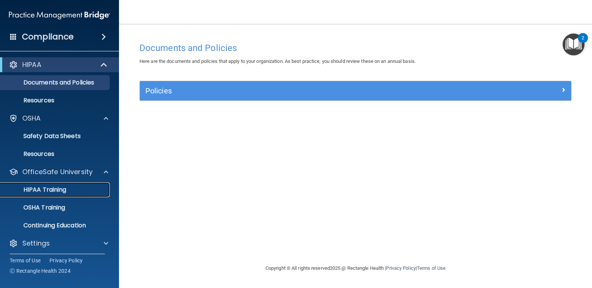
click at [74, 191] on div "HIPAA Training" at bounding box center [56, 189] width 102 height 7
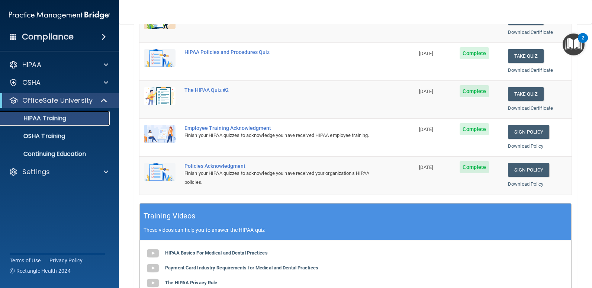
scroll to position [124, 0]
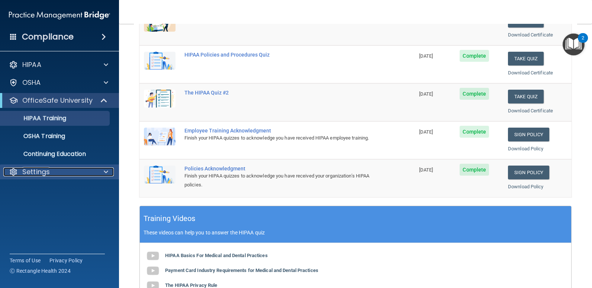
click at [98, 174] on div at bounding box center [105, 171] width 19 height 9
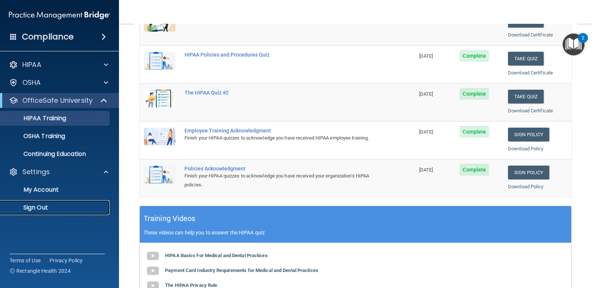
click at [39, 210] on p "Sign Out" at bounding box center [56, 207] width 102 height 7
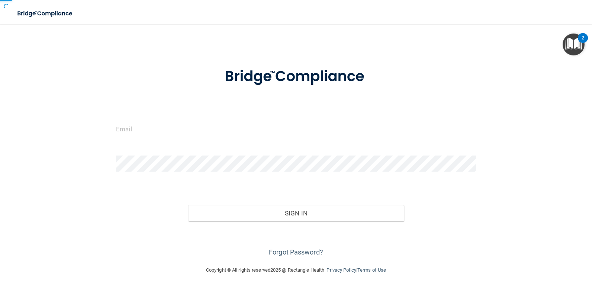
scroll to position [11, 0]
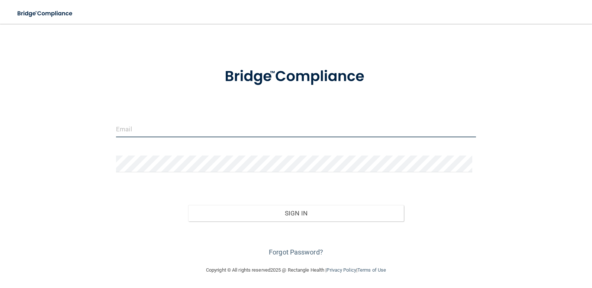
click at [145, 133] on input "email" at bounding box center [296, 129] width 360 height 17
type input "[EMAIL_ADDRESS][DOMAIN_NAME]"
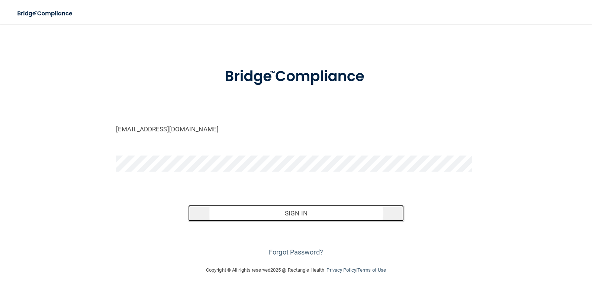
click at [289, 205] on button "Sign In" at bounding box center [296, 213] width 216 height 16
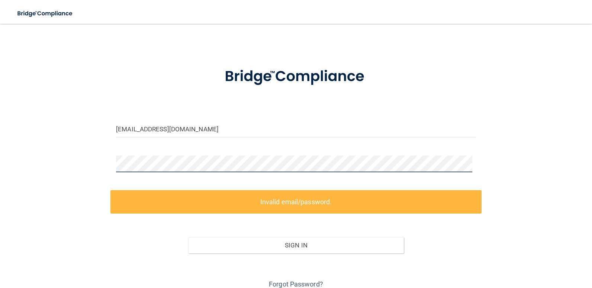
click at [102, 163] on div "[EMAIL_ADDRESS][DOMAIN_NAME] Invalid email/password. You don't have permission …" at bounding box center [296, 155] width 563 height 270
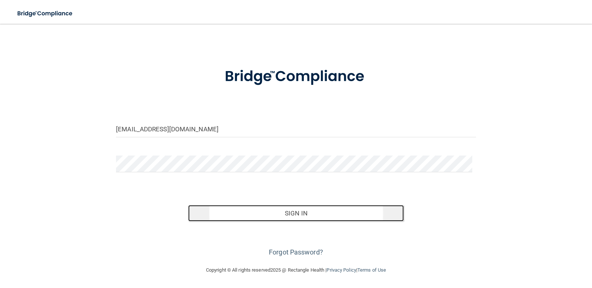
click at [288, 213] on button "Sign In" at bounding box center [296, 213] width 216 height 16
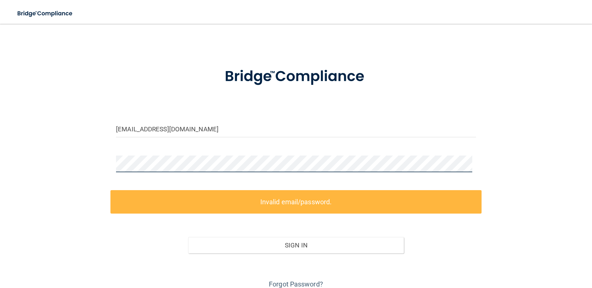
click at [108, 164] on div "[EMAIL_ADDRESS][DOMAIN_NAME] Invalid email/password. You don't have permission …" at bounding box center [296, 155] width 563 height 270
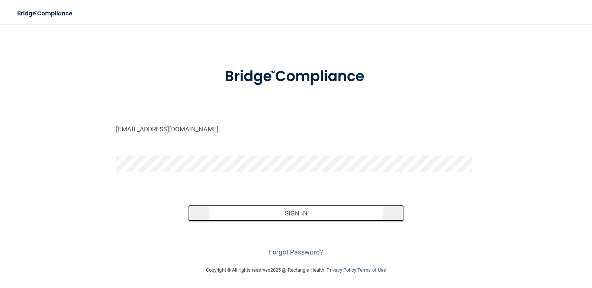
click at [305, 216] on button "Sign In" at bounding box center [296, 213] width 216 height 16
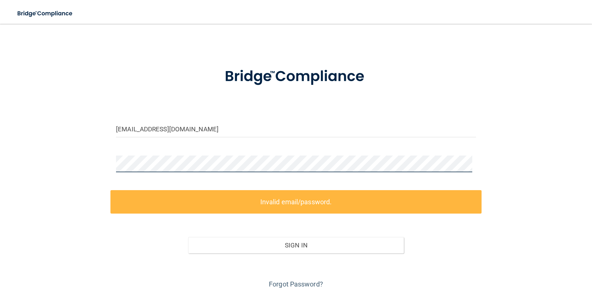
click at [100, 164] on div "[EMAIL_ADDRESS][DOMAIN_NAME] Invalid email/password. You don't have permission …" at bounding box center [296, 155] width 563 height 270
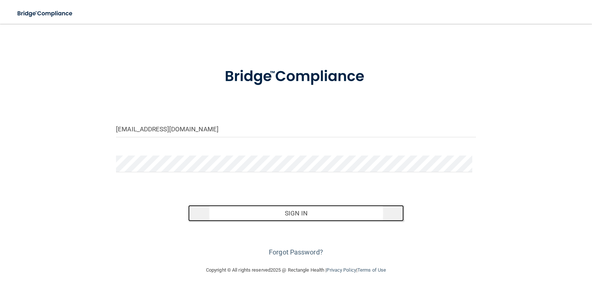
click at [348, 209] on button "Sign In" at bounding box center [296, 213] width 216 height 16
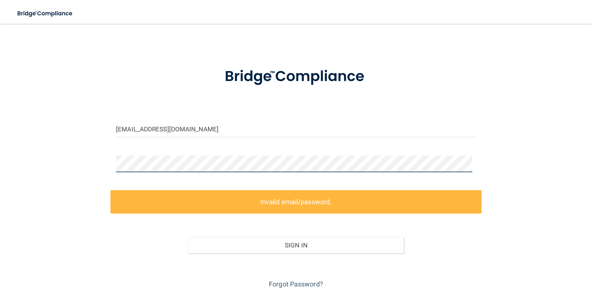
click at [92, 162] on div "[EMAIL_ADDRESS][DOMAIN_NAME] Invalid email/password. You don't have permission …" at bounding box center [296, 155] width 563 height 270
click at [93, 166] on div "[EMAIL_ADDRESS][DOMAIN_NAME] Invalid email/password. You don't have permission …" at bounding box center [296, 155] width 563 height 270
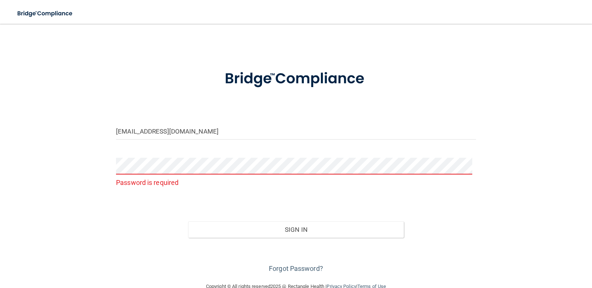
scroll to position [0, 0]
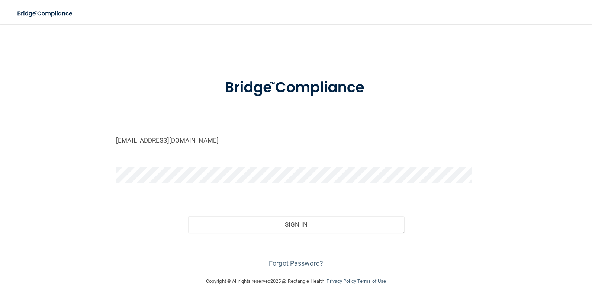
click at [103, 179] on div "[EMAIL_ADDRESS][DOMAIN_NAME] Invalid email/password. You don't have permission …" at bounding box center [296, 150] width 563 height 238
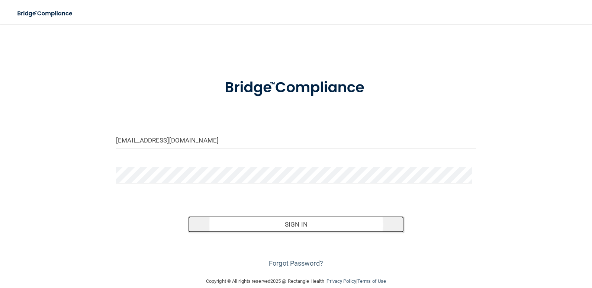
click at [313, 222] on button "Sign In" at bounding box center [296, 224] width 216 height 16
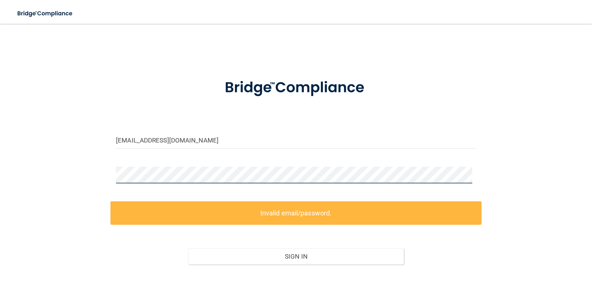
click at [81, 172] on div "[EMAIL_ADDRESS][DOMAIN_NAME] Invalid email/password. You don't have permission …" at bounding box center [296, 166] width 563 height 270
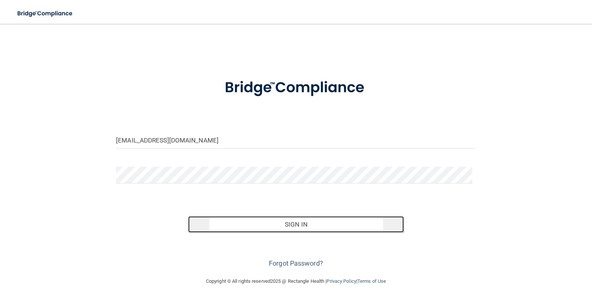
click at [286, 222] on button "Sign In" at bounding box center [296, 224] width 216 height 16
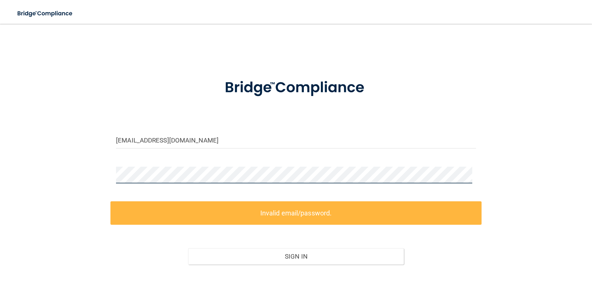
click at [90, 169] on div "[EMAIL_ADDRESS][DOMAIN_NAME] Invalid email/password. You don't have permission …" at bounding box center [296, 166] width 563 height 270
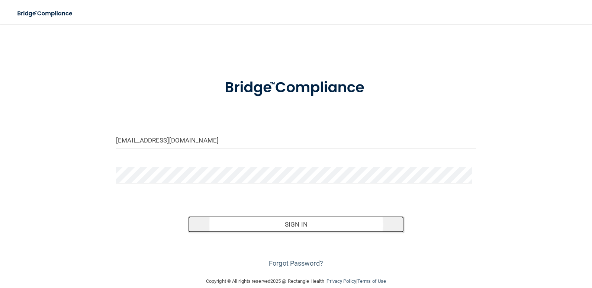
click at [311, 218] on button "Sign In" at bounding box center [296, 224] width 216 height 16
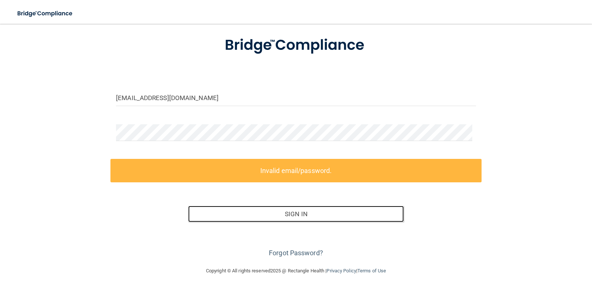
scroll to position [43, 0]
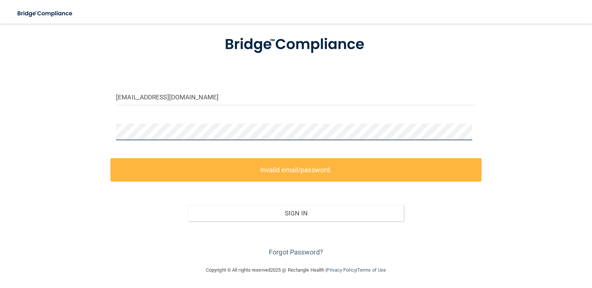
click at [91, 132] on div "[EMAIL_ADDRESS][DOMAIN_NAME] Invalid email/password. You don't have permission …" at bounding box center [296, 123] width 563 height 270
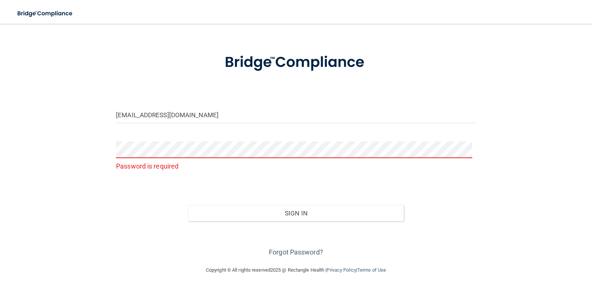
scroll to position [25, 0]
click at [488, 176] on div "[EMAIL_ADDRESS][DOMAIN_NAME] Password is required Invalid email/password. You d…" at bounding box center [296, 132] width 563 height 252
click at [365, 188] on form "[EMAIL_ADDRESS][DOMAIN_NAME] Password is required Invalid email/password. You d…" at bounding box center [296, 150] width 360 height 215
click at [218, 112] on input "[EMAIL_ADDRESS][DOMAIN_NAME]" at bounding box center [296, 114] width 360 height 17
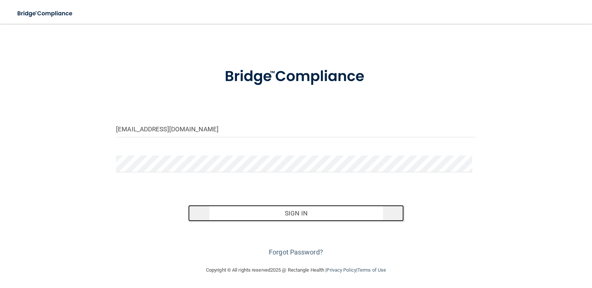
click at [331, 214] on button "Sign In" at bounding box center [296, 213] width 216 height 16
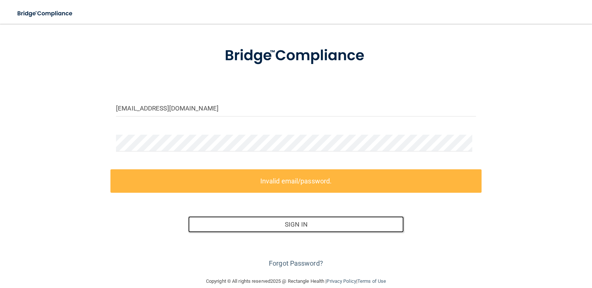
scroll to position [43, 0]
